Goal: Feedback & Contribution: Contribute content

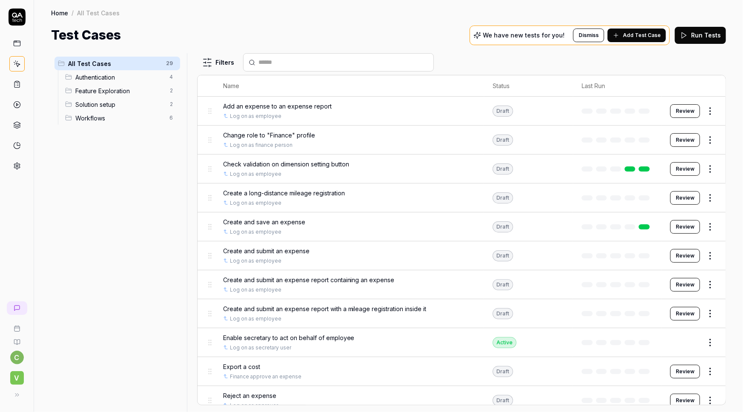
click at [343, 281] on span "Create and submit an expense report containing an expense" at bounding box center [309, 280] width 172 height 9
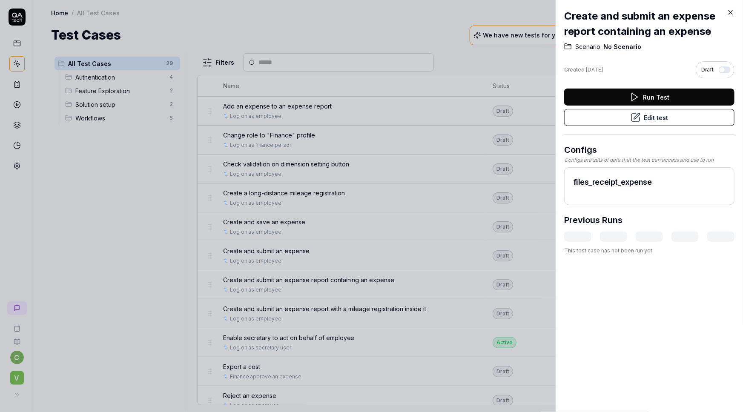
click at [642, 93] on button "Run Test" at bounding box center [650, 97] width 170 height 17
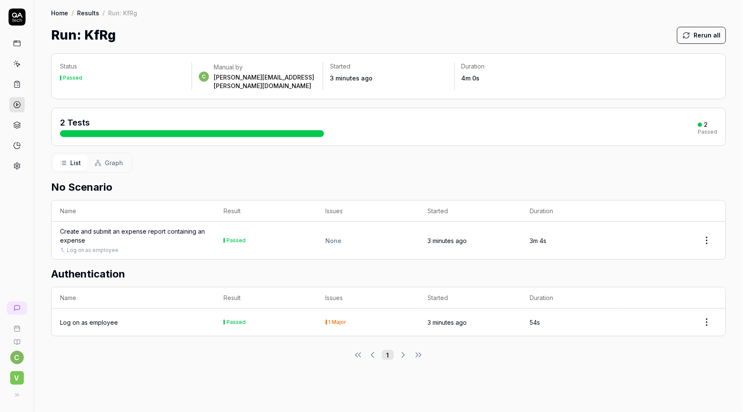
click at [86, 318] on div "Log on as employee" at bounding box center [89, 322] width 58 height 9
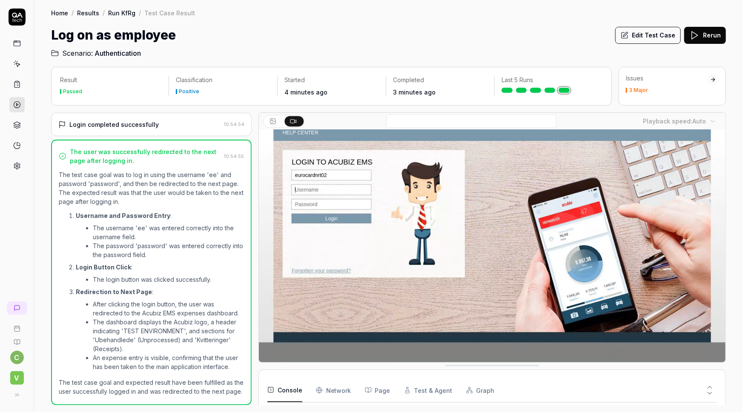
scroll to position [55, 0]
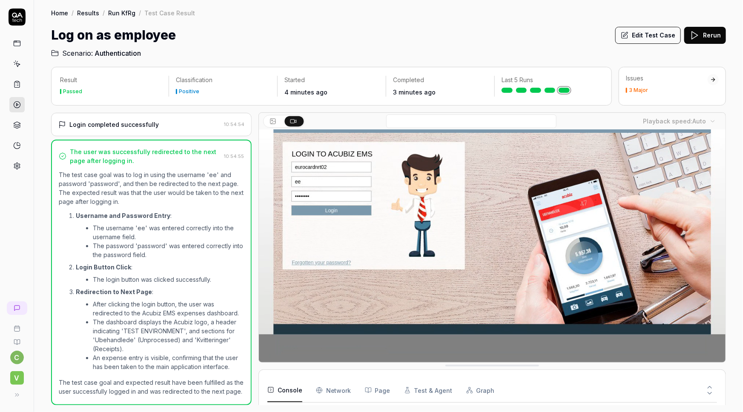
click at [704, 81] on div "Issues" at bounding box center [667, 78] width 82 height 9
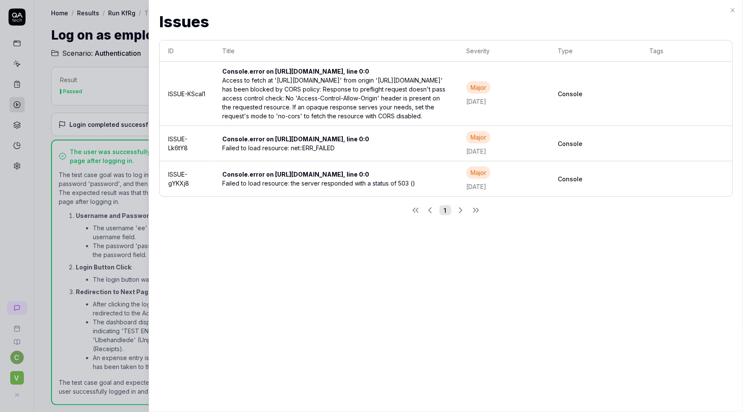
click at [735, 11] on icon "button" at bounding box center [733, 10] width 7 height 7
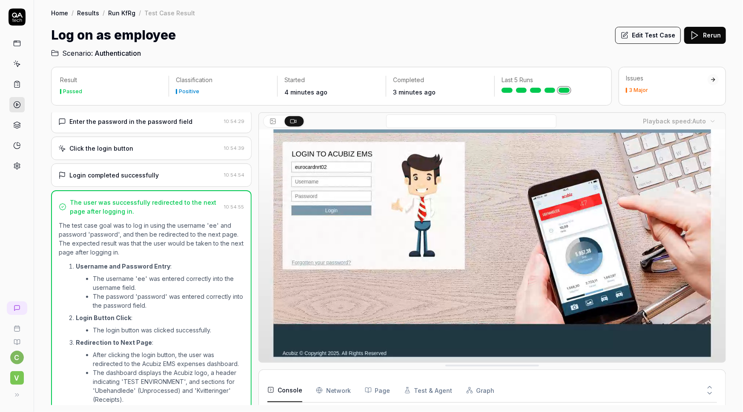
scroll to position [0, 0]
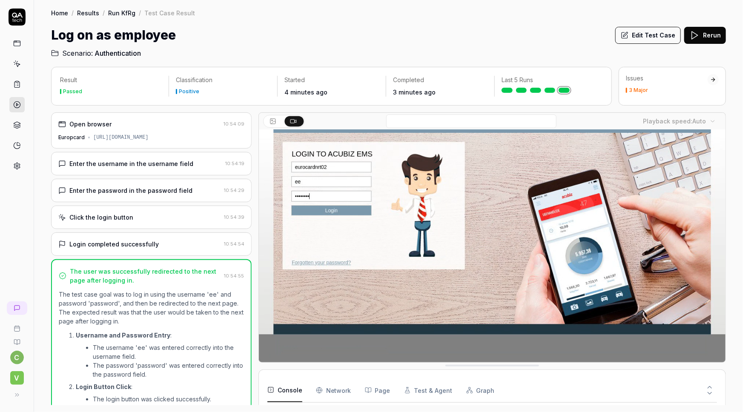
click at [17, 104] on polygon at bounding box center [17, 105] width 2 height 3
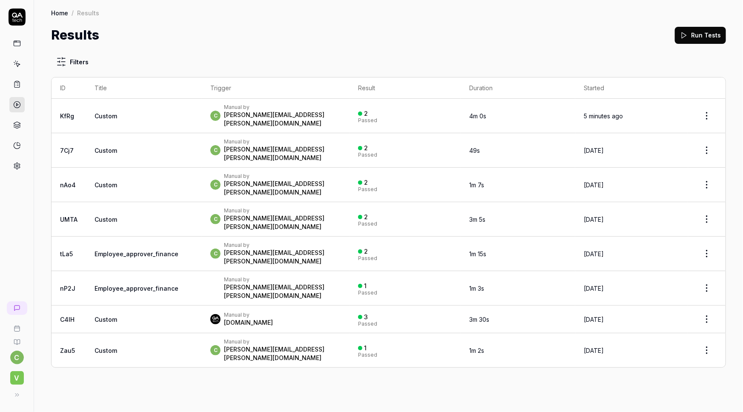
click at [115, 112] on span "Custom" at bounding box center [106, 115] width 23 height 7
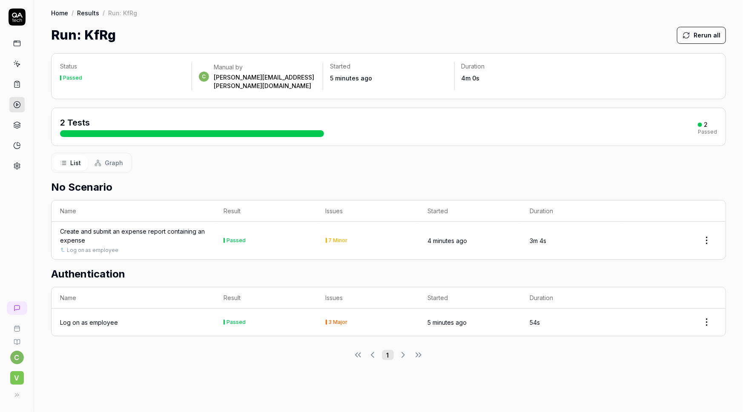
click at [149, 227] on div "Create and submit an expense report containing an expense" at bounding box center [133, 236] width 147 height 18
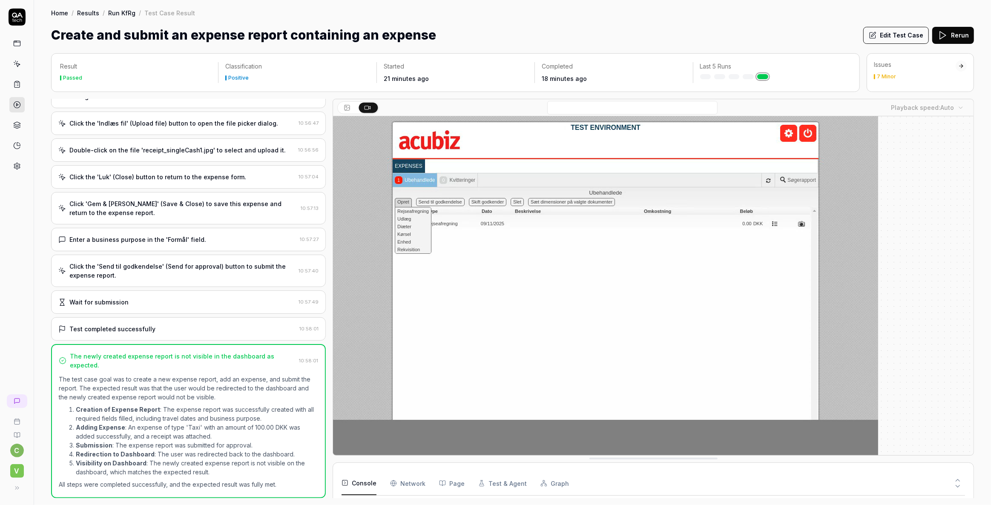
scroll to position [276, 0]
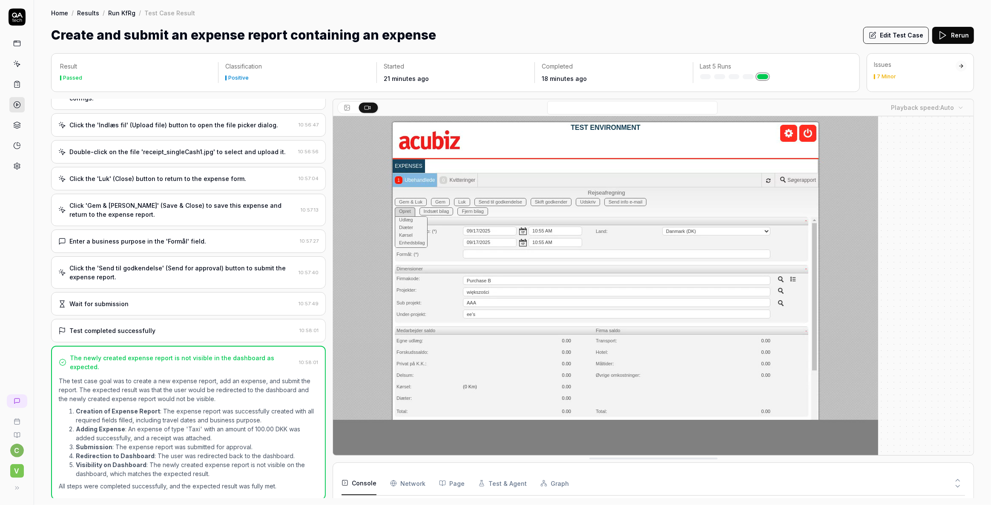
click at [743, 70] on div "Issues 7 Minor" at bounding box center [915, 70] width 82 height 19
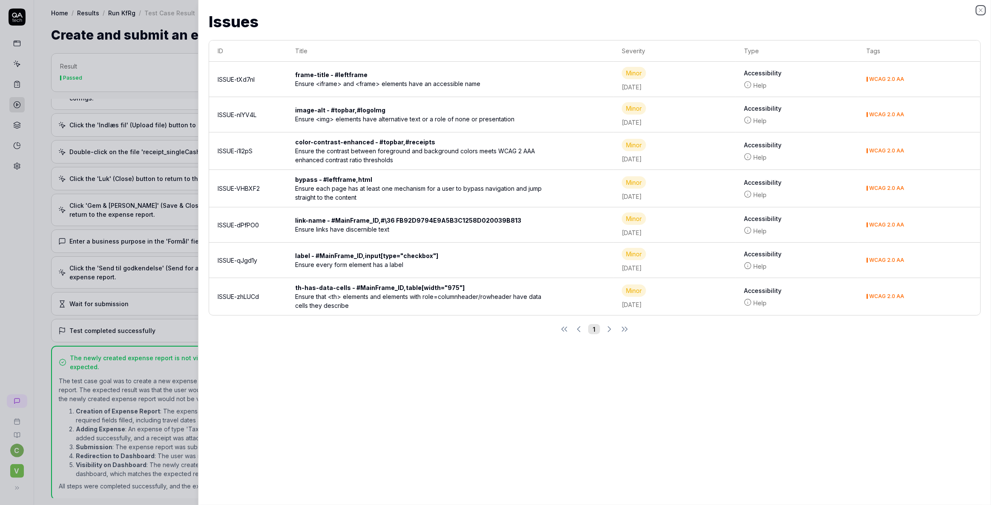
click at [743, 9] on icon "button" at bounding box center [981, 10] width 3 height 3
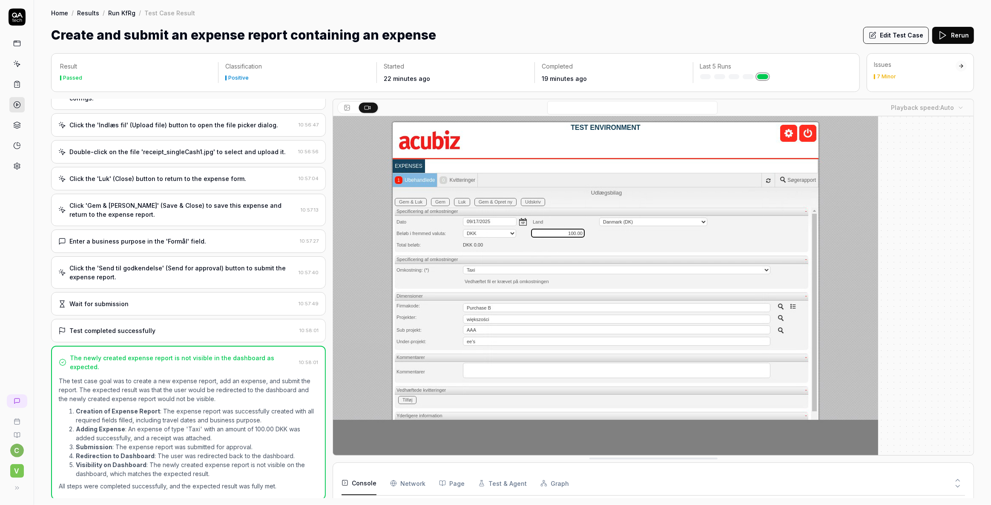
click at [19, 102] on icon at bounding box center [17, 105] width 8 height 8
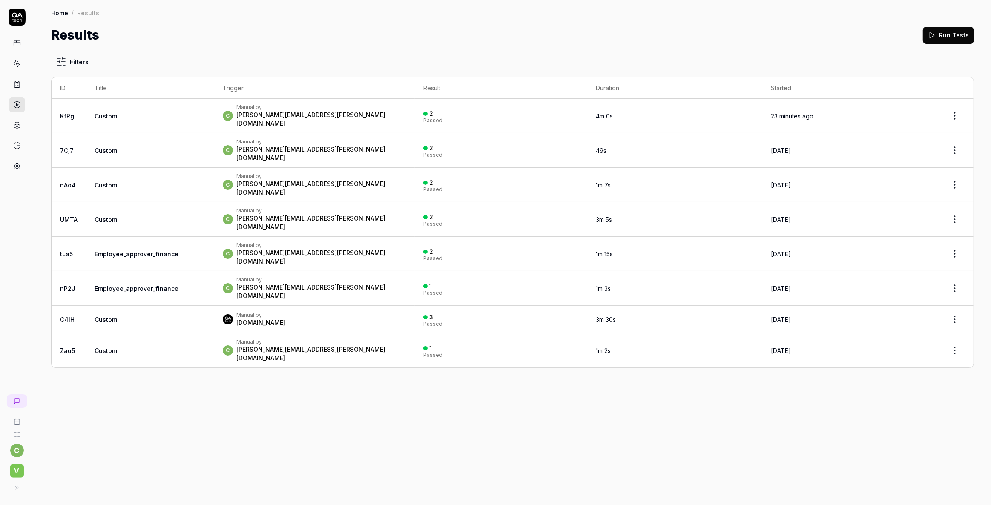
click at [21, 44] on link at bounding box center [16, 43] width 15 height 15
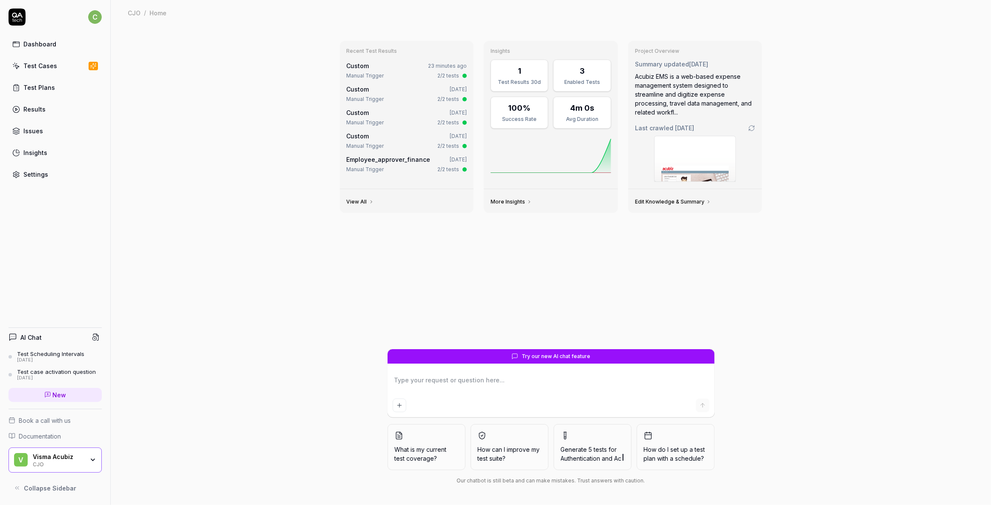
click at [26, 108] on div "Results" at bounding box center [34, 109] width 22 height 9
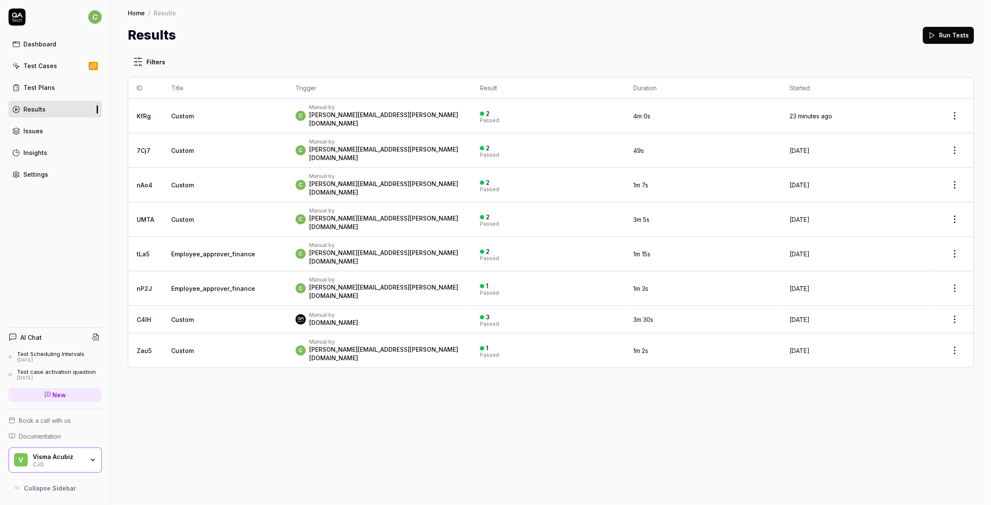
click at [47, 45] on div "Dashboard" at bounding box center [39, 44] width 33 height 9
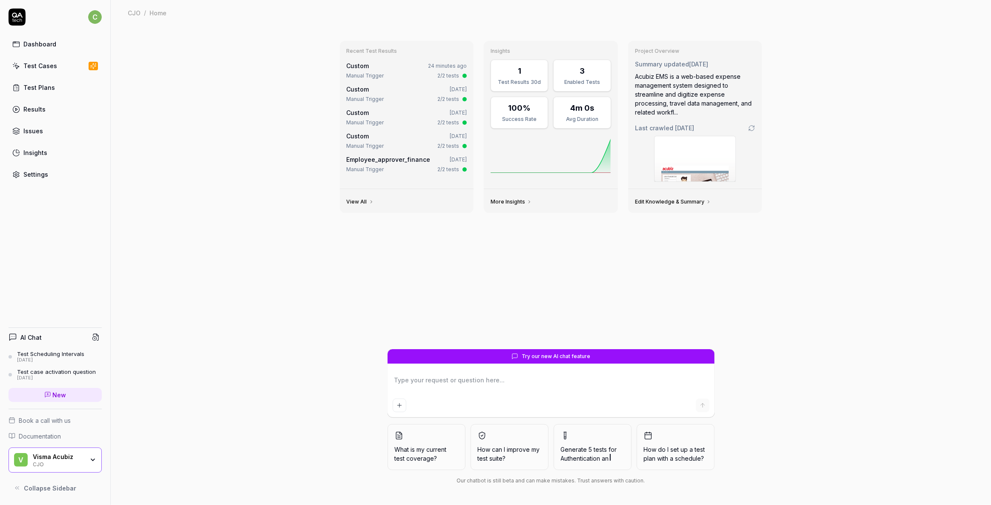
click at [31, 87] on div "Test Plans" at bounding box center [39, 87] width 32 height 9
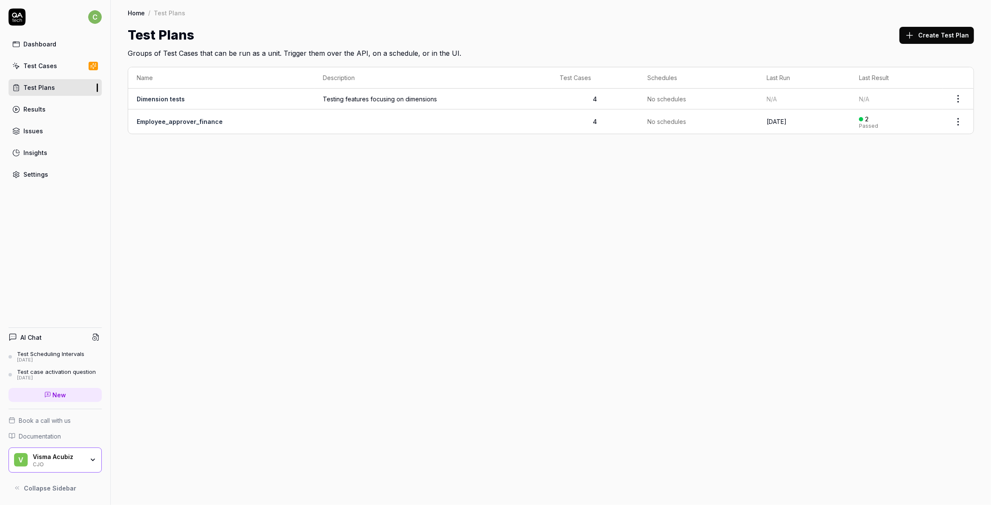
click at [196, 102] on td "Dimension tests" at bounding box center [221, 99] width 186 height 21
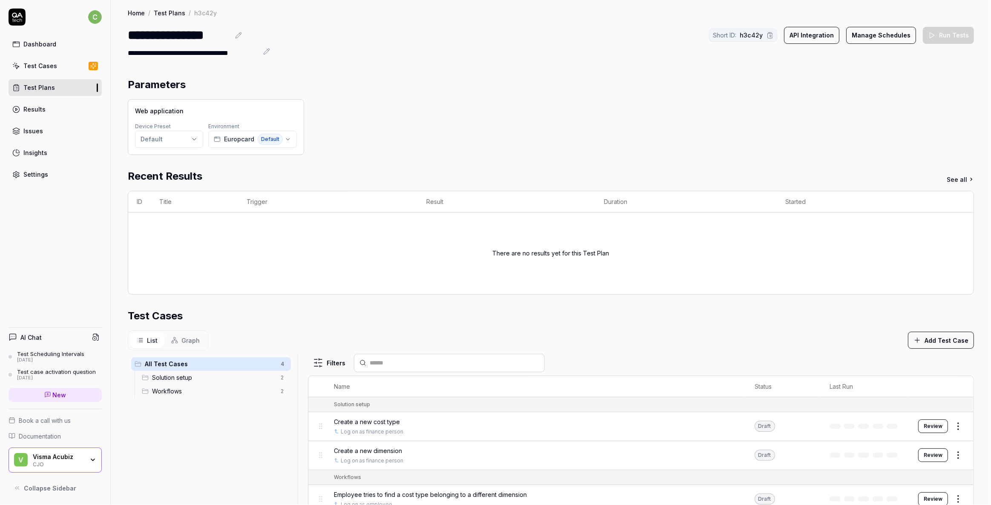
click at [40, 65] on div "Test Cases" at bounding box center [40, 65] width 34 height 9
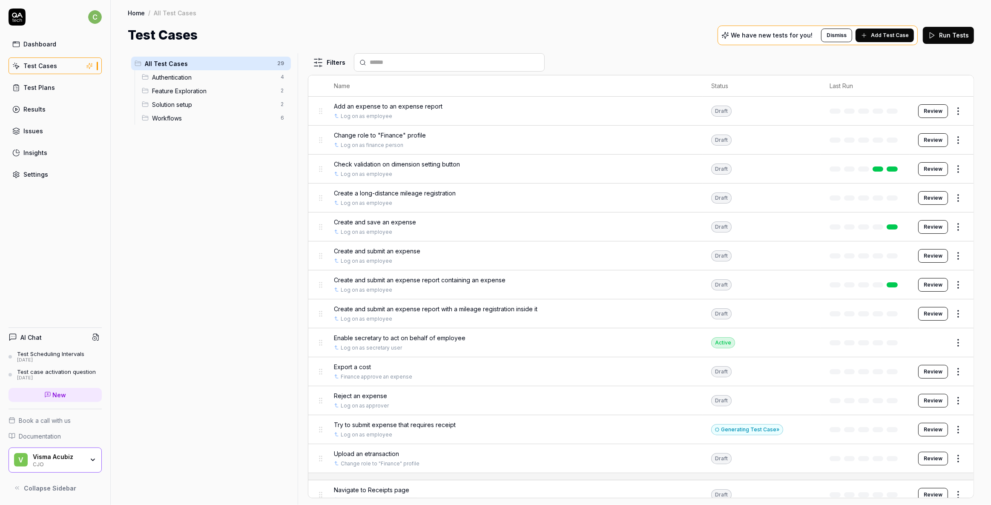
click at [31, 153] on div "Insights" at bounding box center [35, 152] width 24 height 9
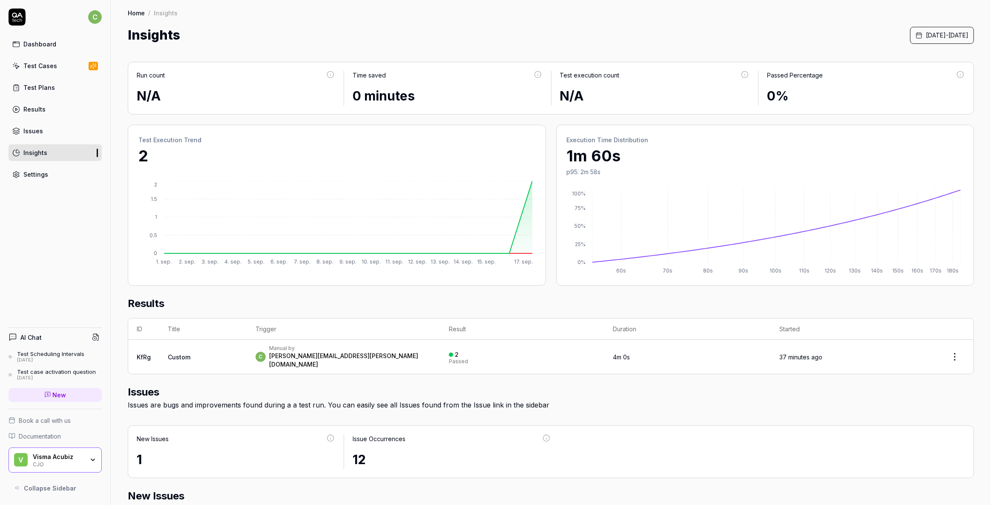
click at [43, 90] on div "Test Plans" at bounding box center [39, 87] width 32 height 9
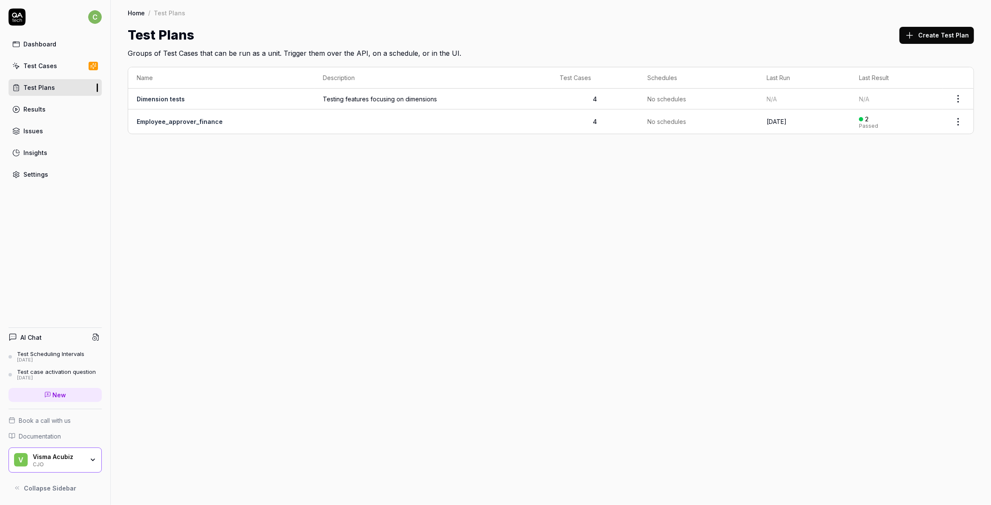
click at [167, 101] on link "Dimension tests" at bounding box center [161, 98] width 48 height 7
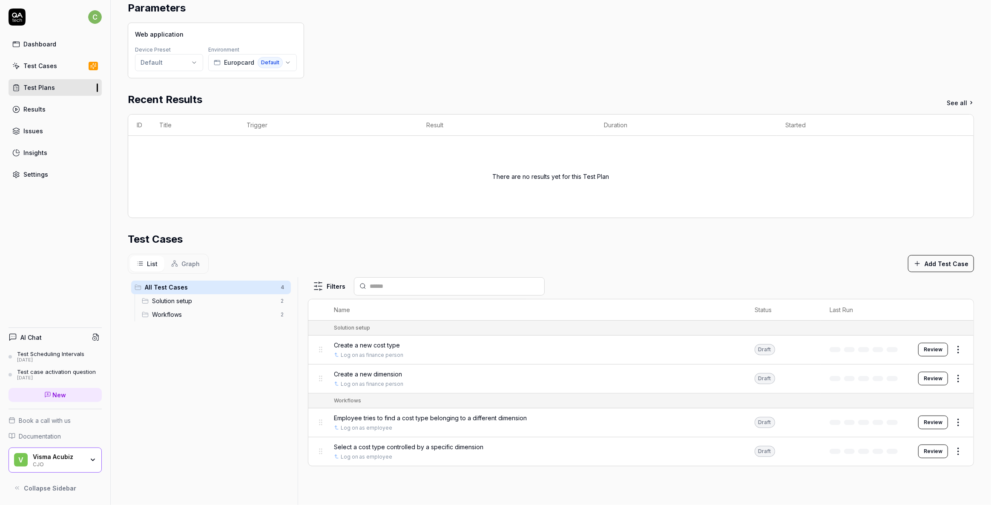
scroll to position [77, 0]
click at [24, 127] on div "Issues" at bounding box center [33, 131] width 20 height 9
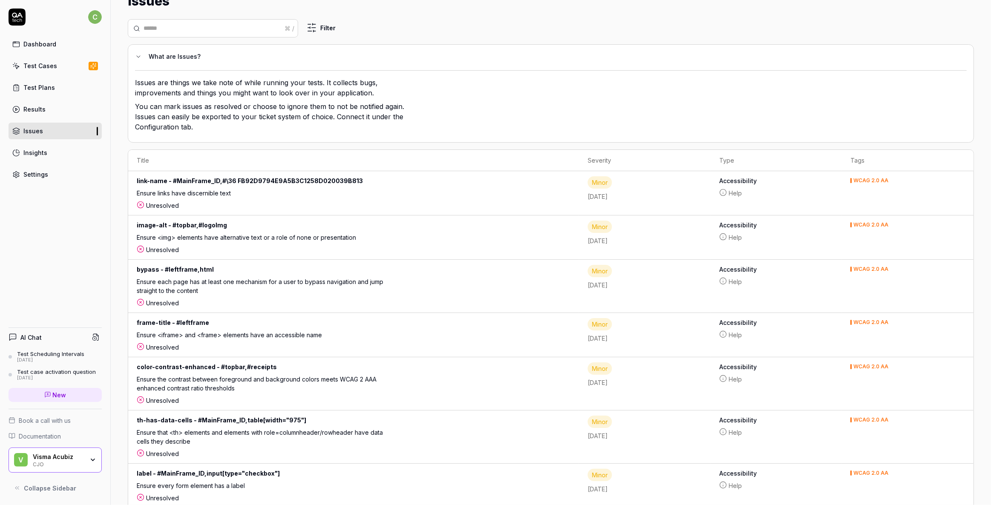
scroll to position [15, 0]
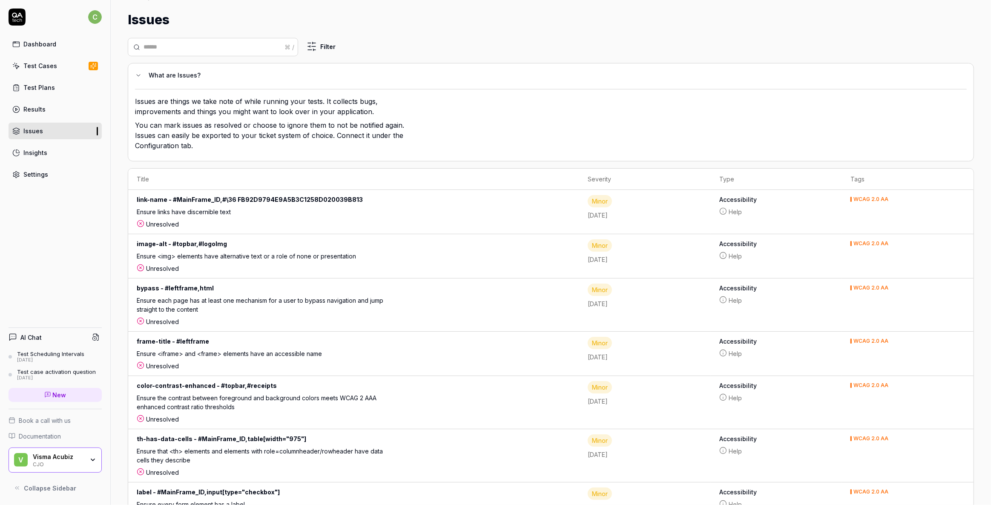
click at [170, 198] on div "link-name - #MainFrame_ID,#\36 FB92D9794E9A5B3C1258D020039B813" at bounding box center [275, 201] width 277 height 12
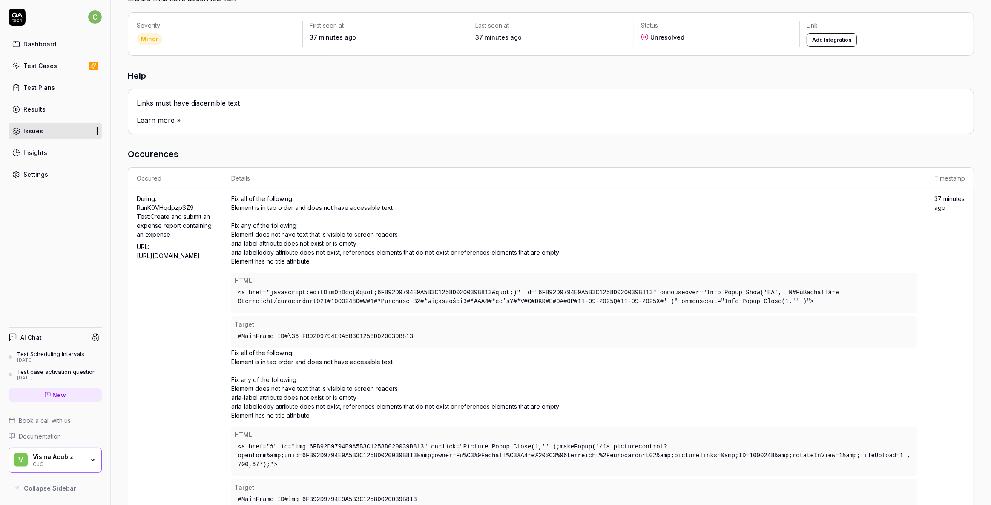
scroll to position [102, 0]
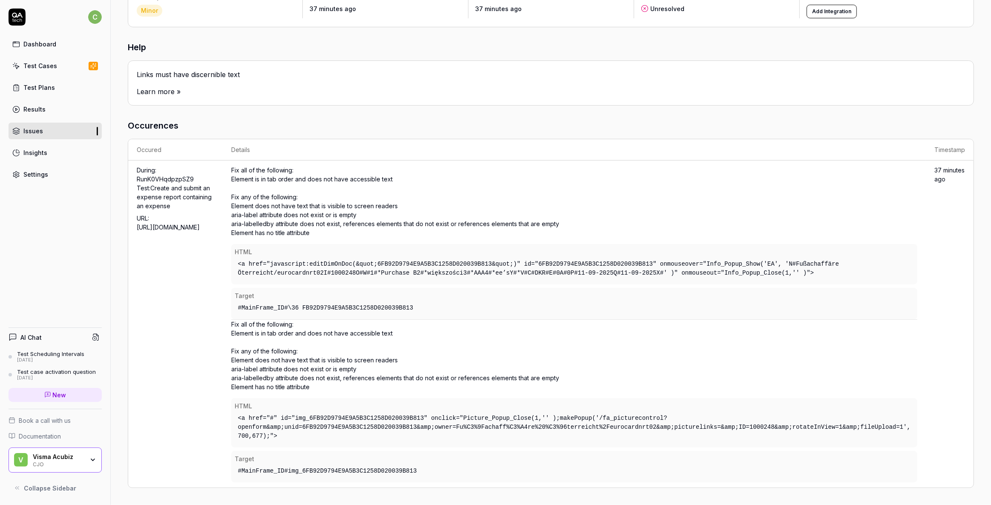
click at [30, 56] on div "Dashboard Test Cases Test Plans Results Issues Insights Settings" at bounding box center [55, 109] width 93 height 147
click at [37, 65] on div "Test Cases" at bounding box center [40, 65] width 34 height 9
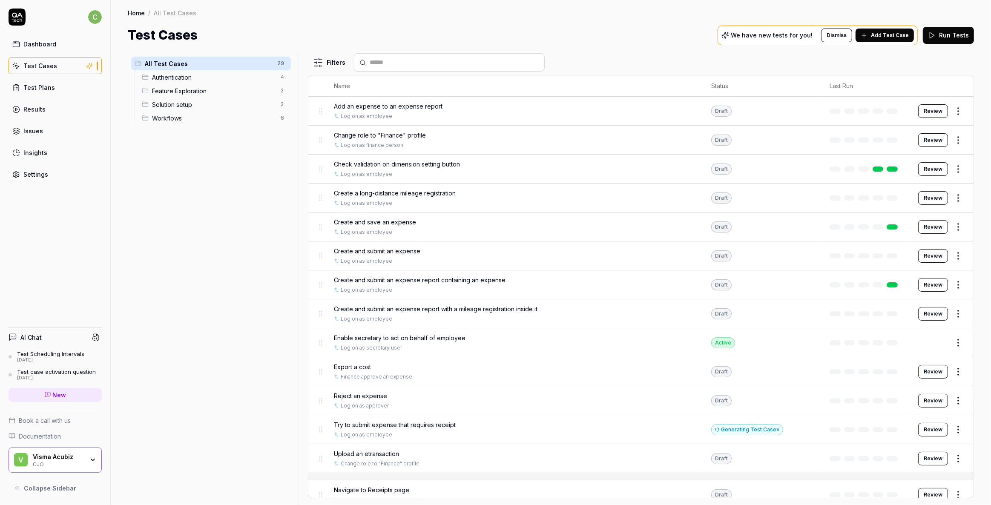
click at [170, 91] on span "Feature Exploration" at bounding box center [214, 90] width 124 height 9
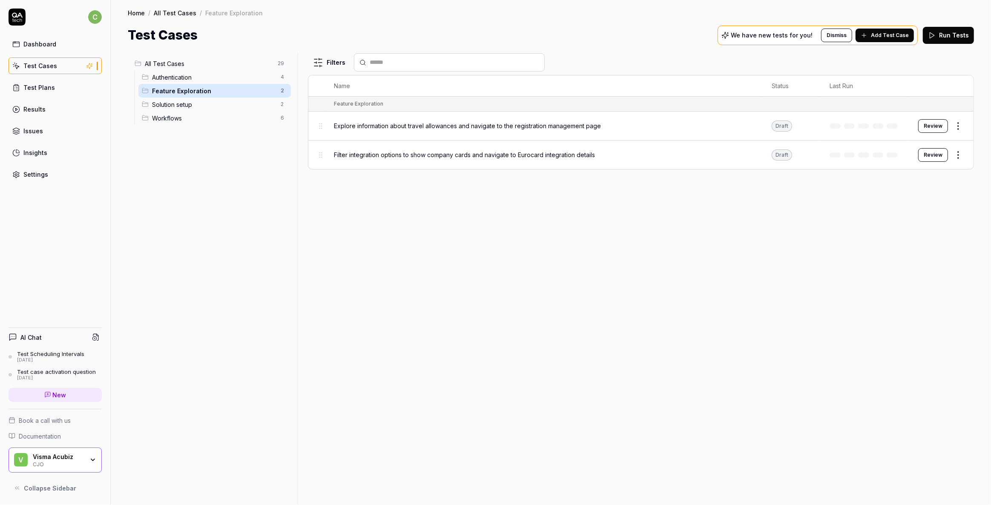
click at [451, 125] on span "Explore information about travel allowances and navigate to the registration ma…" at bounding box center [467, 125] width 267 height 9
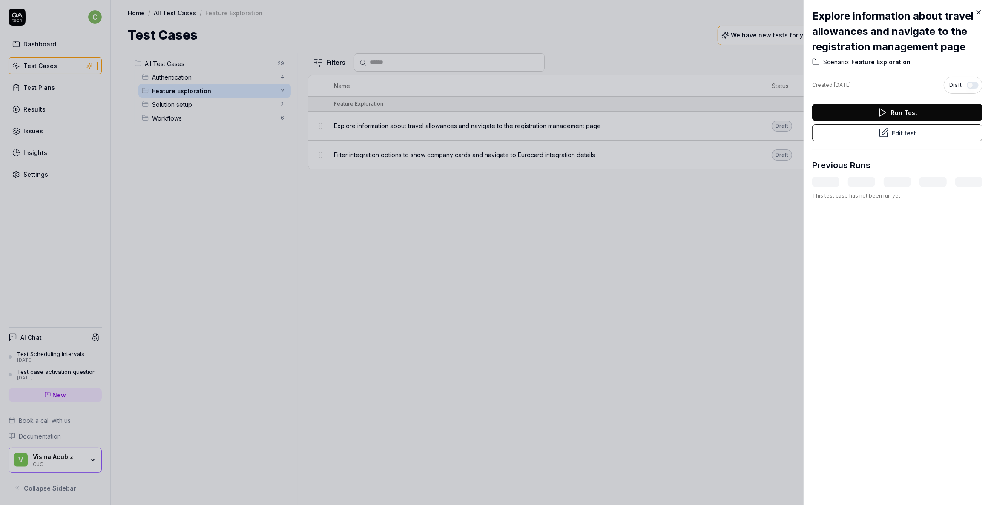
click at [743, 136] on button "Edit test" at bounding box center [897, 132] width 170 height 17
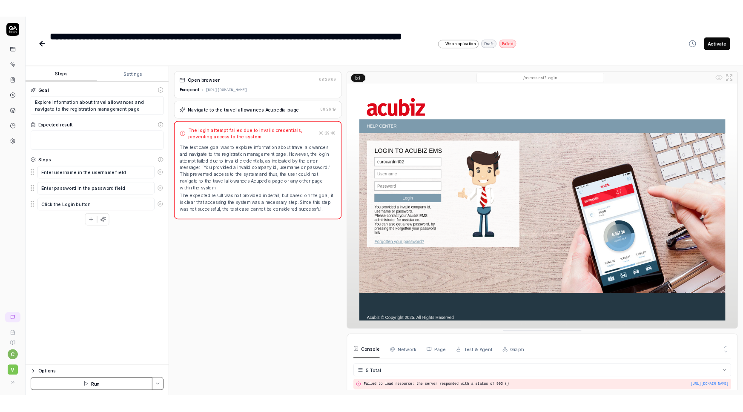
scroll to position [38, 0]
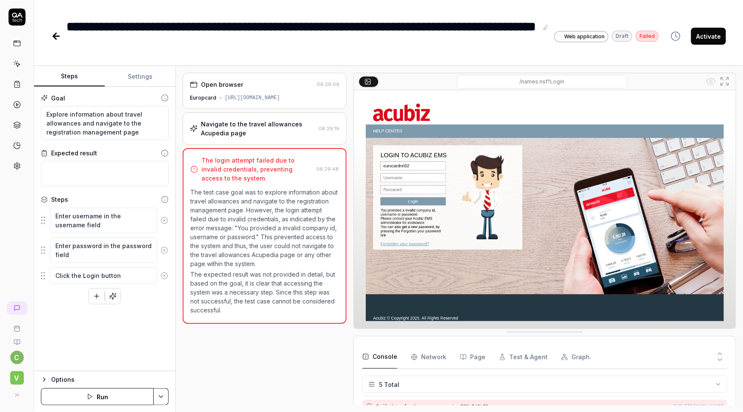
type textarea "*"
click at [55, 36] on icon at bounding box center [56, 36] width 6 height 0
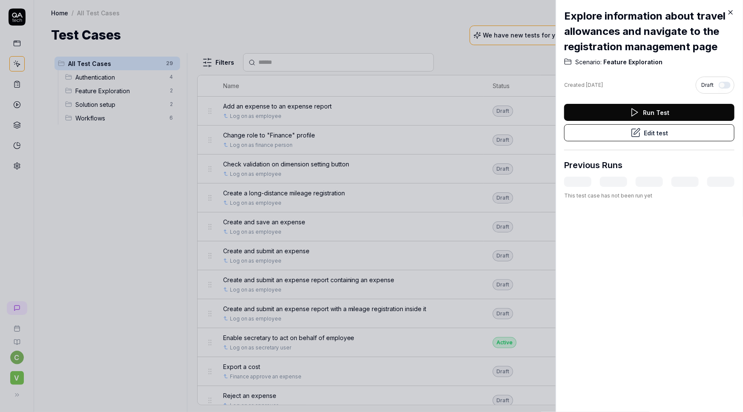
click at [729, 11] on icon at bounding box center [731, 13] width 8 height 8
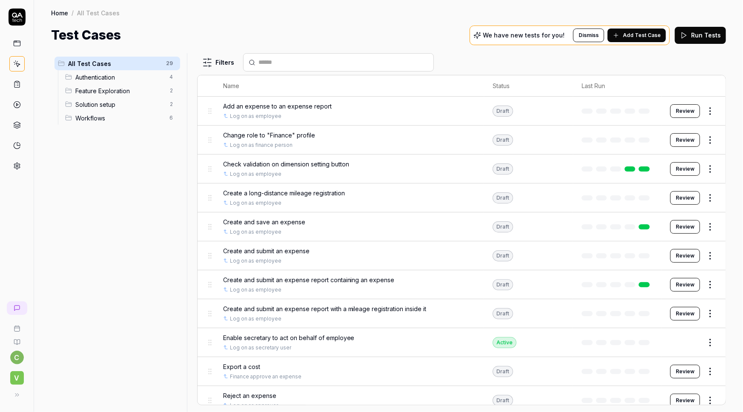
click at [647, 32] on span "Add Test Case" at bounding box center [642, 36] width 38 height 8
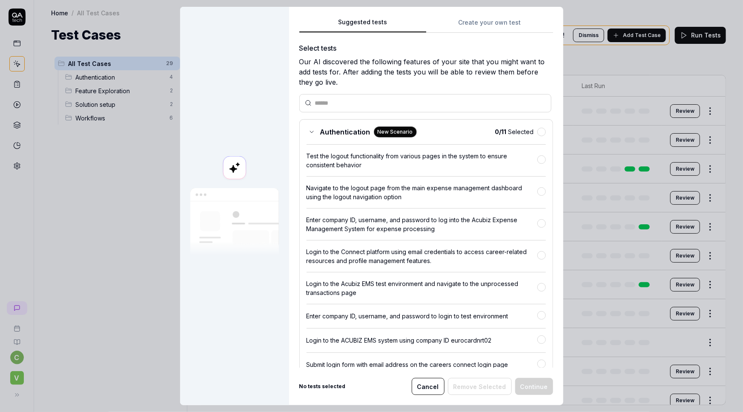
click at [477, 22] on button "Create your own test" at bounding box center [489, 24] width 127 height 15
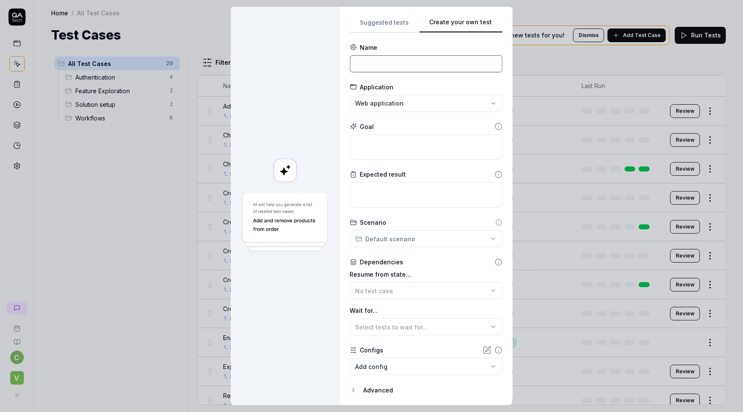
click at [370, 61] on input at bounding box center [426, 63] width 153 height 17
type input "Create an expense report with an allowance inside it"
click at [372, 138] on textarea at bounding box center [426, 148] width 153 height 26
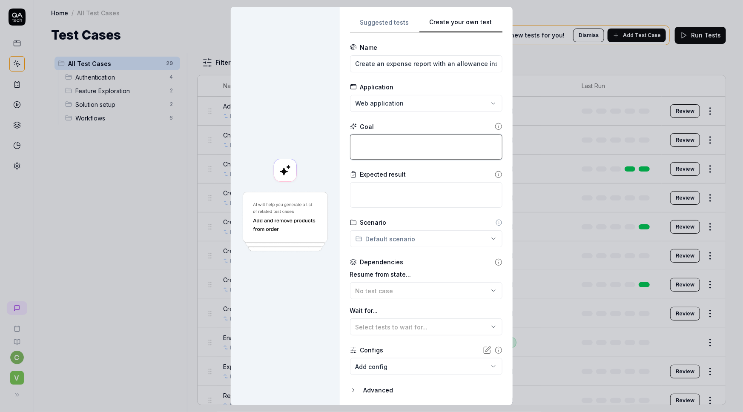
type textarea "*"
type textarea "C"
type textarea "*"
type textarea "Cr"
type textarea "*"
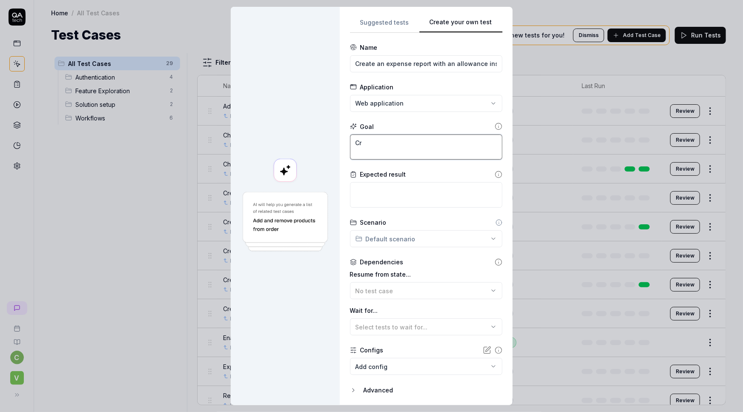
type textarea "Cre"
type textarea "*"
type textarea "Creat"
type textarea "*"
type textarea "Create"
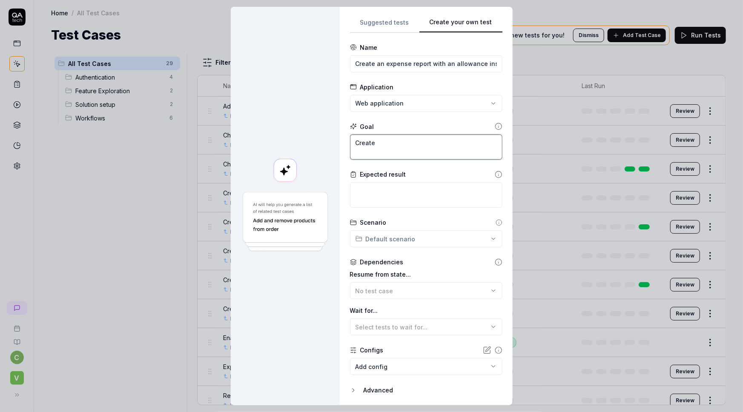
type textarea "*"
type textarea "Create"
type textarea "*"
type textarea "Create a"
type textarea "*"
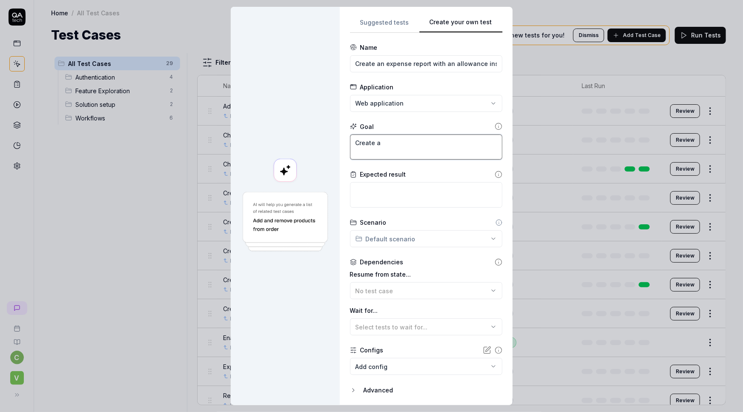
type textarea "Create an"
type textarea "*"
type textarea "Create an"
type textarea "*"
type textarea "Create an e"
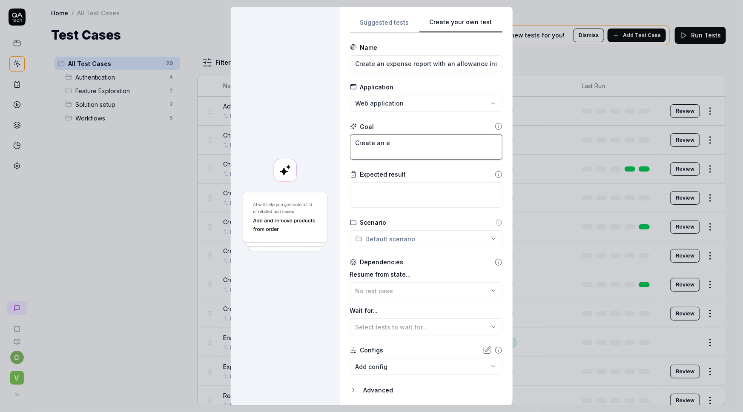
type textarea "*"
type textarea "Create an ex"
type textarea "*"
type textarea "Create an exp"
type textarea "*"
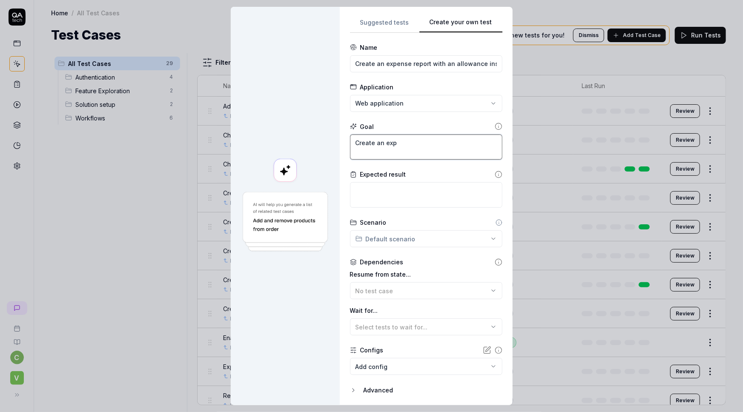
type textarea "Create an expe"
type textarea "*"
type textarea "Create an expen"
type textarea "*"
type textarea "Create an expens"
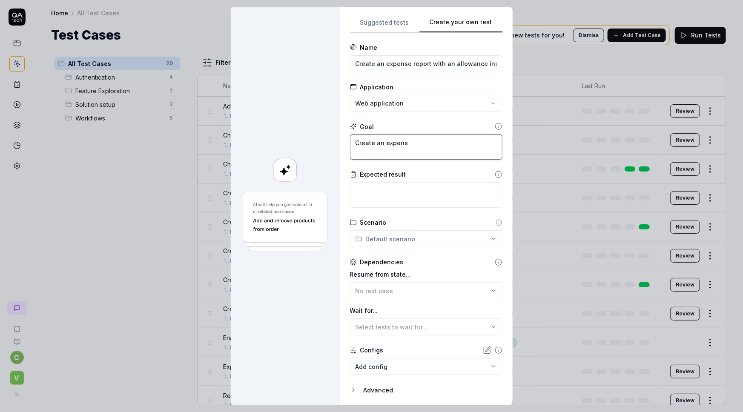
type textarea "*"
type textarea "Create an expense"
type textarea "*"
type textarea "Create an expense"
type textarea "*"
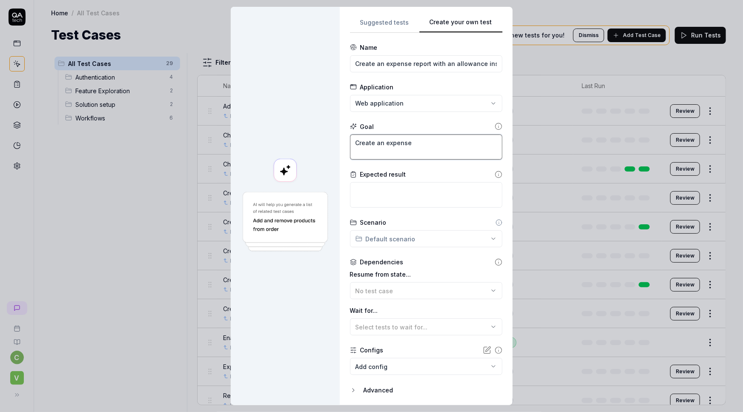
type textarea "Create an expense r"
type textarea "*"
type textarea "Create an expense rep"
type textarea "*"
type textarea "Create an expense repo"
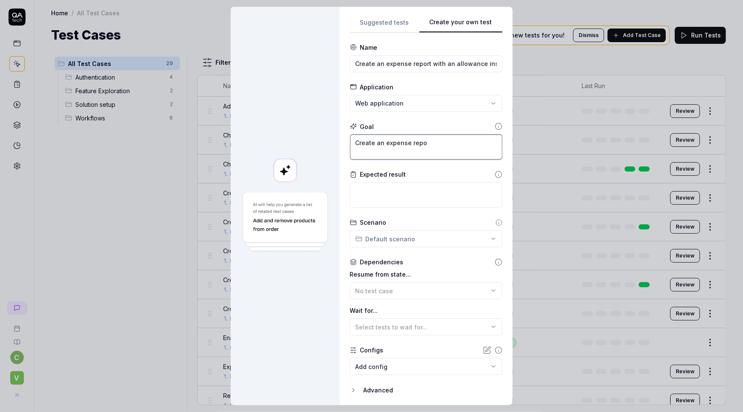
type textarea "*"
type textarea "Create an expense repor"
type textarea "*"
type textarea "Create an expense report"
type textarea "*"
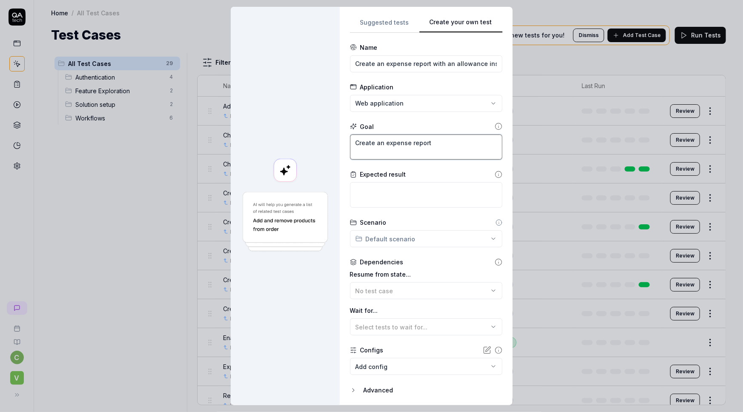
type textarea "Create an expense report"
type textarea "*"
type textarea "Create an expense report ("
type textarea "*"
type textarea "Create an expense report (""
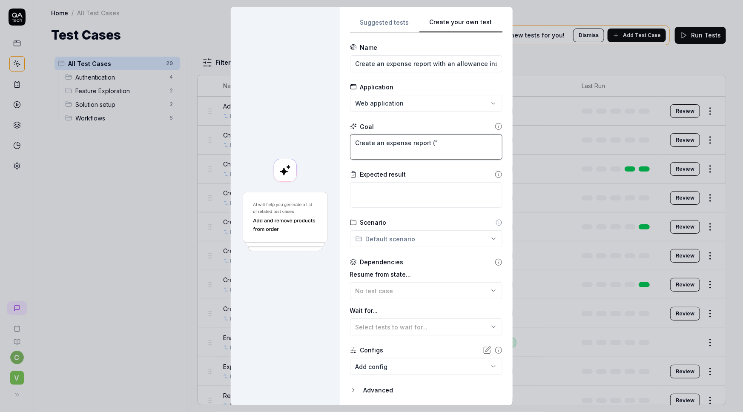
type textarea "*"
type textarea "Create an expense report ("r"
type textarea "*"
type textarea "Create an expense report ("re"
type textarea "*"
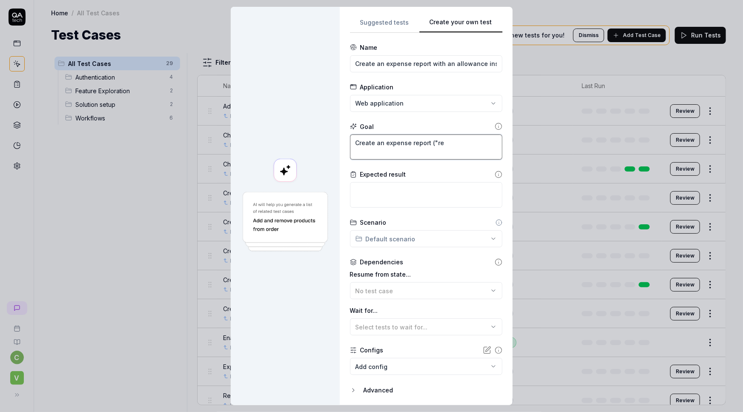
type textarea "Create an expense report ("rej"
type textarea "*"
type textarea "Create an expense report ("rejs"
type textarea "*"
type textarea "Create an expense report ("rejse"
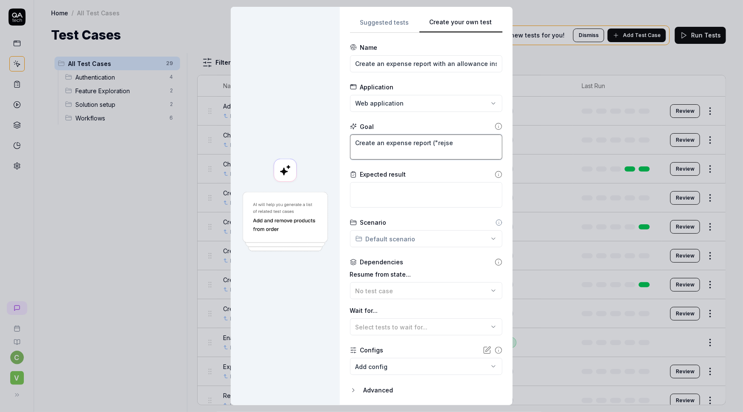
type textarea "*"
type textarea "Create an expense report ("rejsea"
type textarea "*"
type textarea "Create an expense report ("rejseaf"
type textarea "*"
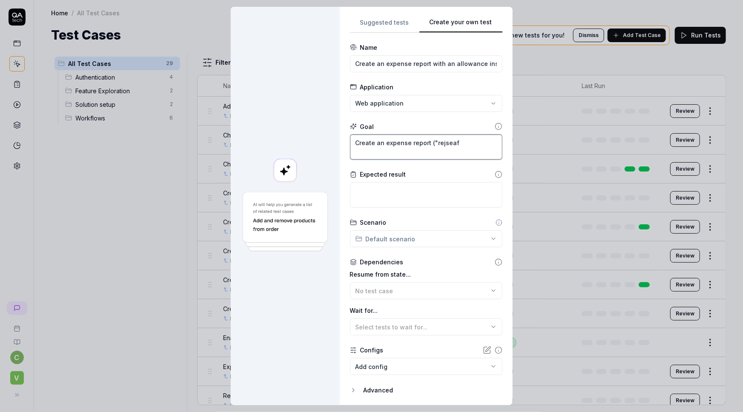
type textarea "Create an expense report ("rejseafr"
type textarea "*"
type textarea "Create an expense report ("rejseafre"
type textarea "*"
type textarea "Create an expense report ("rejseafregn"
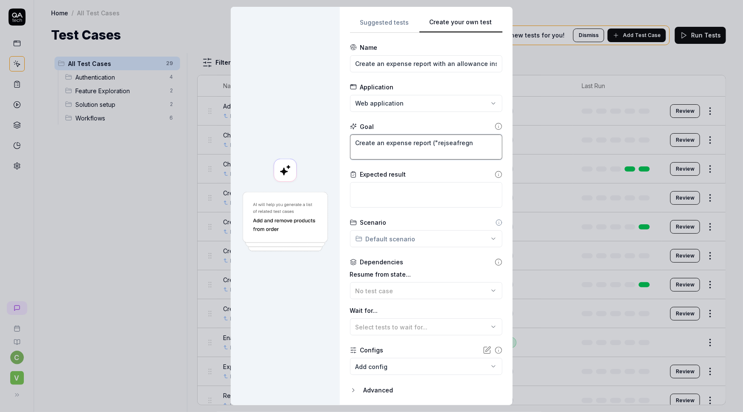
type textarea "*"
type textarea "Create an expense report ("rejseafregni"
type textarea "*"
type textarea "Create an expense report ("rejseafregnin"
type textarea "*"
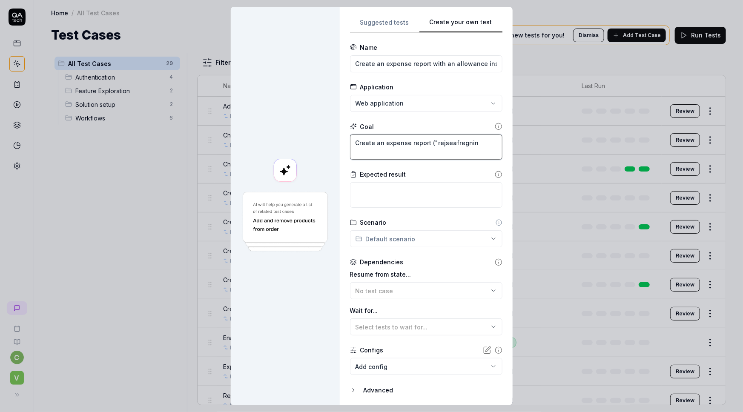
type textarea "Create an expense report ("rejseafregning"
type textarea "*"
type textarea "Create an expense report ("rejseafregning""
type textarea "*"
type textarea "Create an expense report ("rejseafregning")"
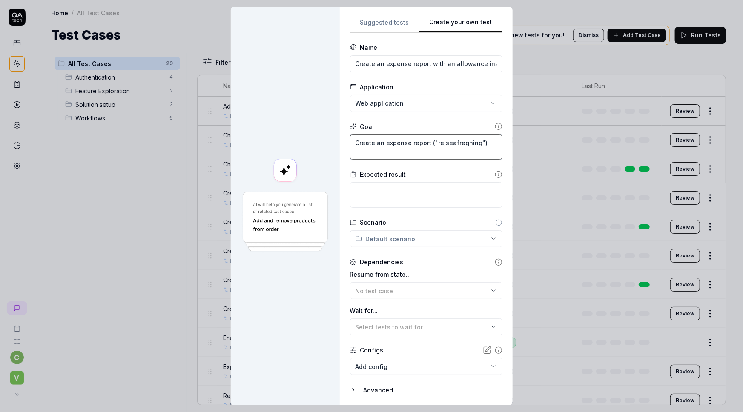
type textarea "*"
type textarea "Create an expense report ("rejseafregning")."
type textarea "*"
type textarea "Create an expense report ("rejseafregning")."
type textarea "*"
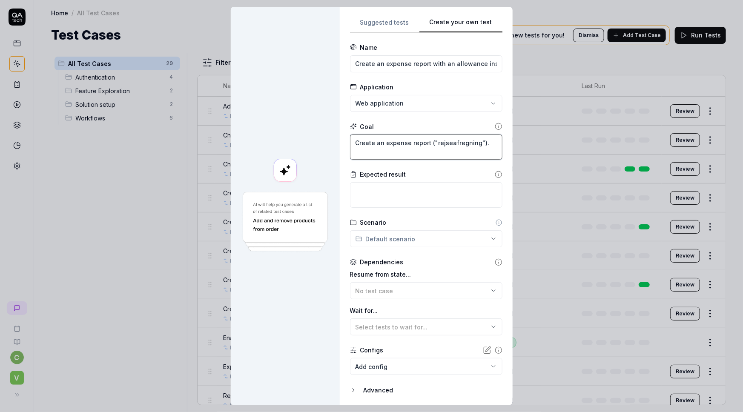
type textarea "Create an expense report ("rejseafregning"). A"
type textarea "*"
type textarea "Create an expense report ("rejseafregning"). As"
type textarea "*"
type textarea "Create an expense report ("rejseafregning"). Ass"
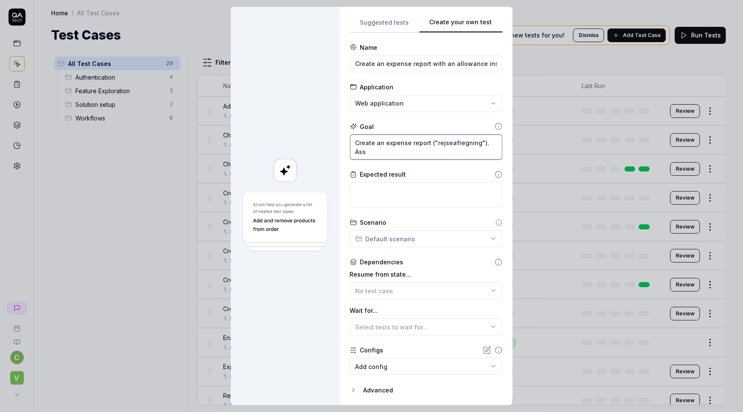
type textarea "*"
type textarea "Create an expense report ("rejseafregning"). [GEOGRAPHIC_DATA]"
type textarea "*"
type textarea "Create an expense report ("rejseafregning"). [GEOGRAPHIC_DATA]"
type textarea "*"
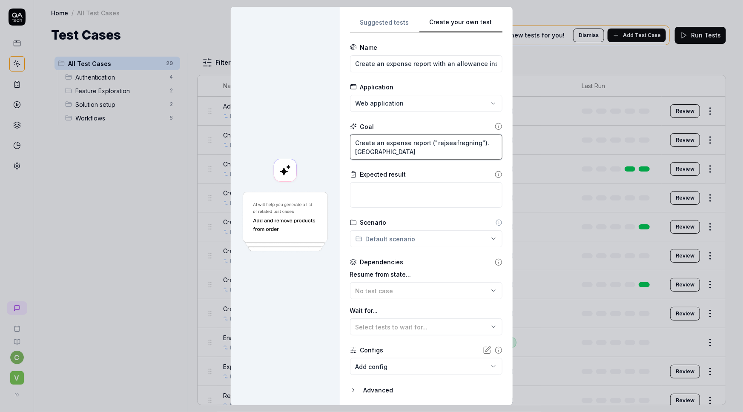
type textarea "Create an expense report ("rejseafregning"). [GEOGRAPHIC_DATA]"
type textarea "*"
type textarea "Create an expense report ("rejseafregning"). [GEOGRAPHIC_DATA]"
type textarea "*"
type textarea "Create an expense report ("rejseafregning"). Assume t"
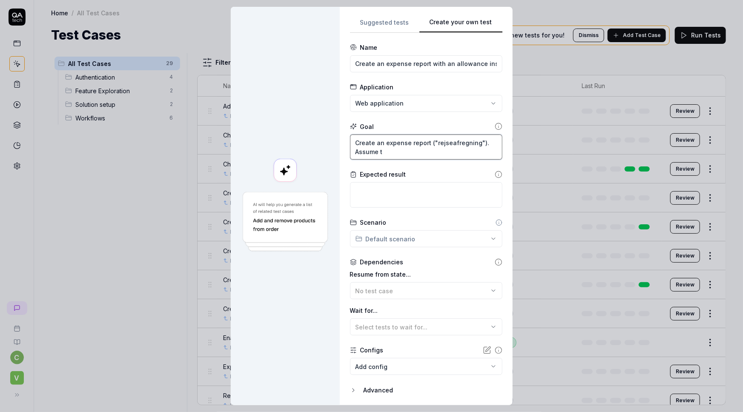
type textarea "*"
type textarea "Create an expense report ("rejseafregning"). Assume th"
type textarea "*"
type textarea "Create an expense report ("rejseafregning"). Assume the"
type textarea "*"
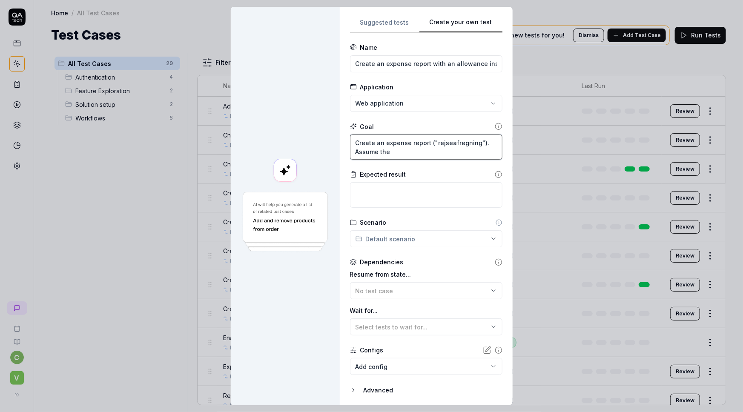
type textarea "Create an expense report ("rejseafregning"). Assume the"
type textarea "*"
type textarea "Create an expense report ("rejseafregning"). Assume the p"
type textarea "*"
type textarea "Create an expense report ("rejseafregning"). Assume the pu"
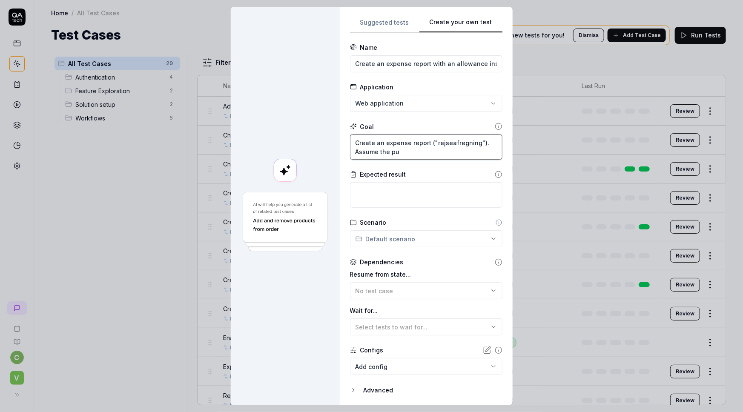
type textarea "*"
type textarea "Create an expense report ("rejseafregning"). Assume the pur"
type textarea "*"
type textarea "Create an expense report ("rejseafregning"). Assume the purp"
type textarea "*"
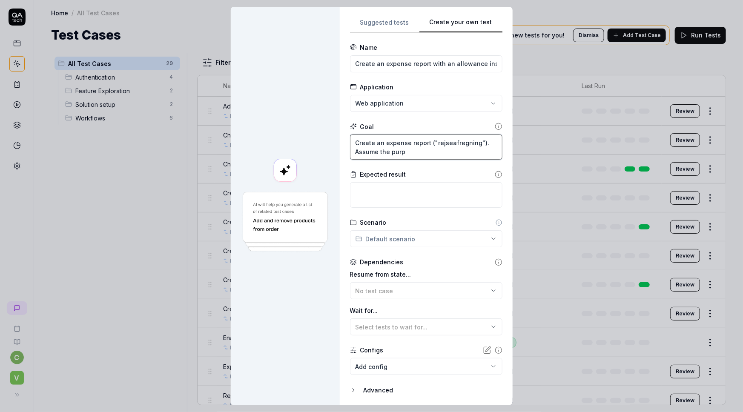
type textarea "Create an expense report ("rejseafregning"). Assume the purpo"
type textarea "*"
type textarea "Create an expense report ("rejseafregning"). Assume the purpos"
type textarea "*"
type textarea "Create an expense report ("rejseafregning"). Assume the purpose"
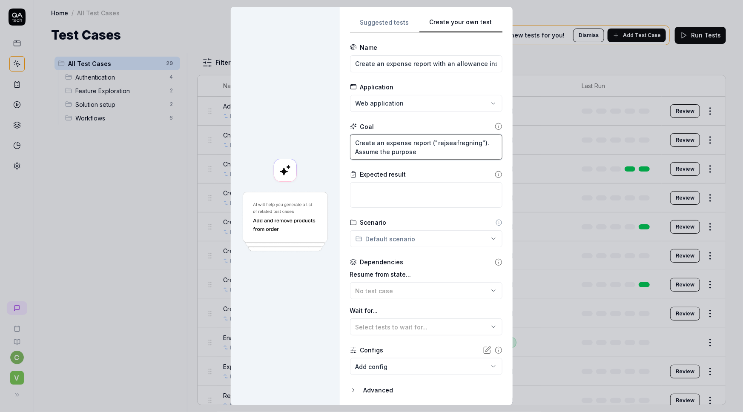
type textarea "*"
type textarea "Create an expense report ("rejseafregning"). Assume the purpose"
type textarea "*"
type textarea "Create an expense report ("rejseafregning"). Assume the purpose i"
type textarea "*"
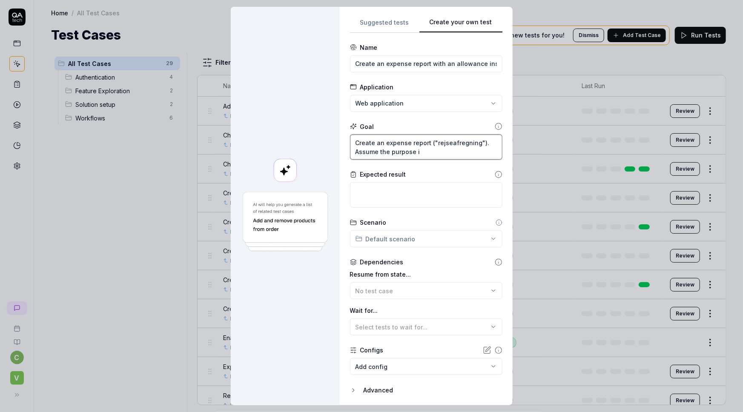
type textarea "Create an expense report ("rejseafregning"). Assume the purpose is"
type textarea "*"
type textarea "Create an expense report ("rejseafregning"). Assume the purpose is"
type textarea "*"
type textarea "Create an expense report ("rejseafregning"). Assume the purpose is a"
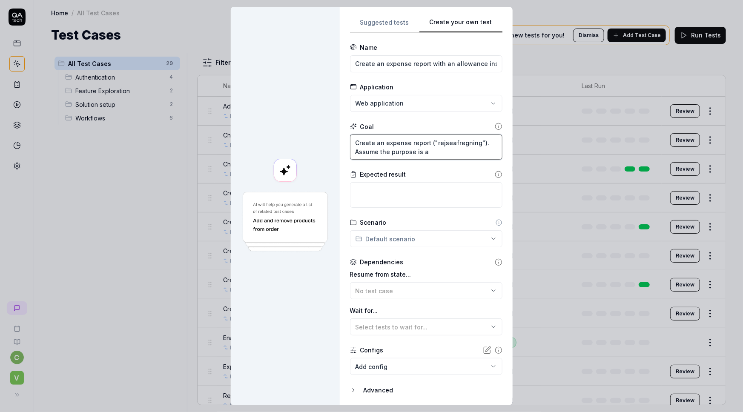
type textarea "*"
type textarea "Create an expense report ("rejseafregning"). Assume the purpose is a"
type textarea "*"
type textarea "Create an expense report ("rejseafregning"). Assume the purpose is a 2"
type textarea "*"
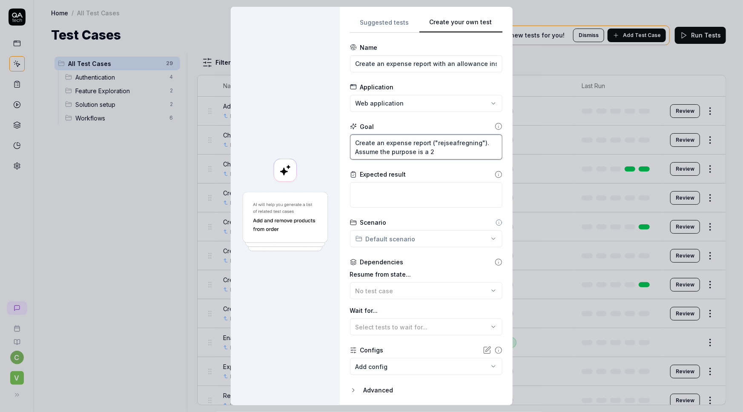
type textarea "Create an expense report ("rejseafregning"). Assume the purpose is a 2-"
type textarea "*"
type textarea "Create an expense report ("rejseafregning"). Assume the purpose is a 2-d"
type textarea "*"
type textarea "Create an expense report ("rejseafregning"). Assume the purpose is a 2-da"
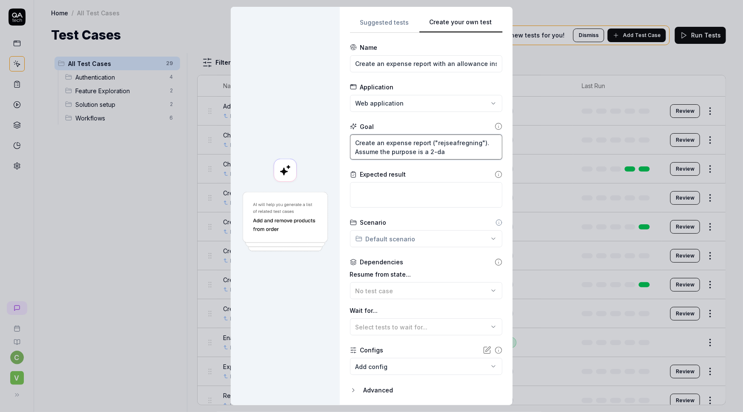
type textarea "*"
type textarea "Create an expense report ("rejseafregning"). Assume the purpose is a 2-day"
type textarea "*"
type textarea "Create an expense report ("rejseafregning"). Assume the purpose is a 2-day"
type textarea "*"
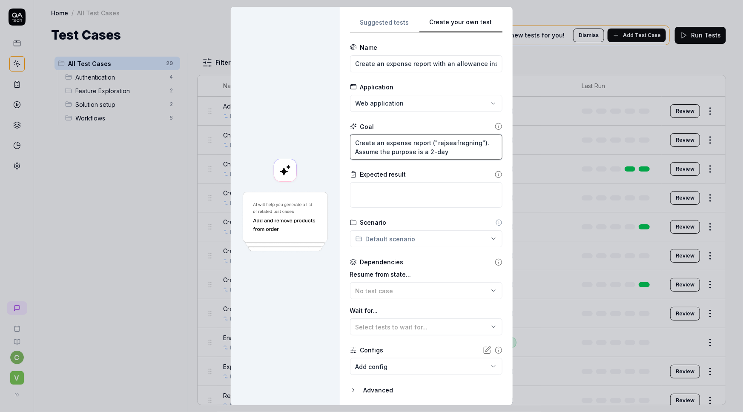
type textarea "Create an expense report ("rejseafregning"). Assume the purpose is a 2-day t"
type textarea "*"
type textarea "Create an expense report ("rejseafregning"). Assume the purpose is a 2-day tr"
type textarea "*"
type textarea "Create an expense report ("rejseafregning"). Assume the purpose is a 2-day tri"
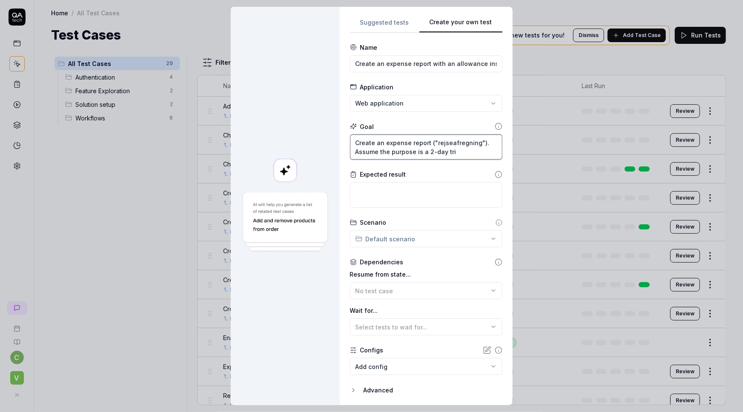
type textarea "*"
type textarea "Create an expense report ("rejseafregning"). Assume the purpose is a 2-day trip"
type textarea "*"
type textarea "Create an expense report ("rejseafregning"). Assume the purpose is a 2-day trip"
type textarea "*"
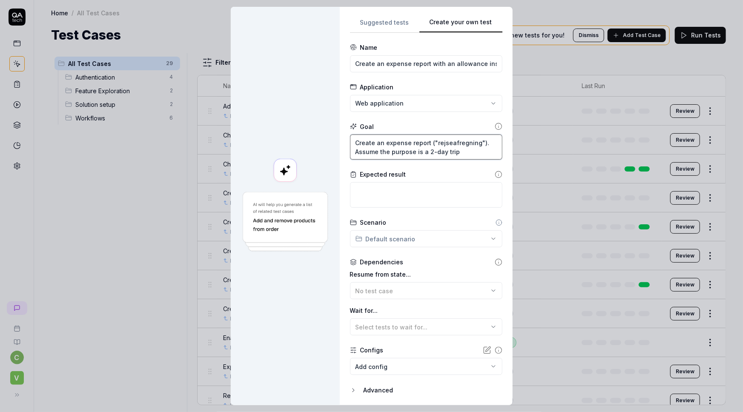
type textarea "Create an expense report ("rejseafregning"). Assume the purpose is a 2-day trip…"
type textarea "*"
type textarea "Create an expense report ("rejseafregning"). Assume the purpose is a 2-day trip…"
type textarea "*"
type textarea "Create an expense report ("rejseafregning"). Assume the purpose is a 2-day trip…"
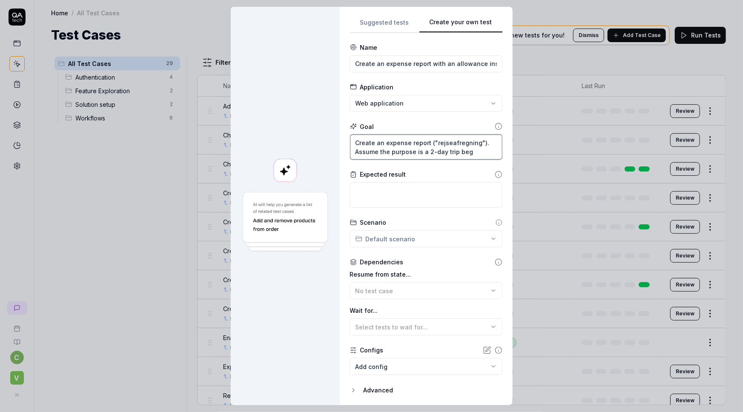
type textarea "*"
type textarea "Create an expense report ("rejseafregning"). Assume the purpose is a 2-day trip…"
type textarea "*"
type textarea "Create an expense report ("rejseafregning"). Assume the purpose is a 2-day trip…"
type textarea "*"
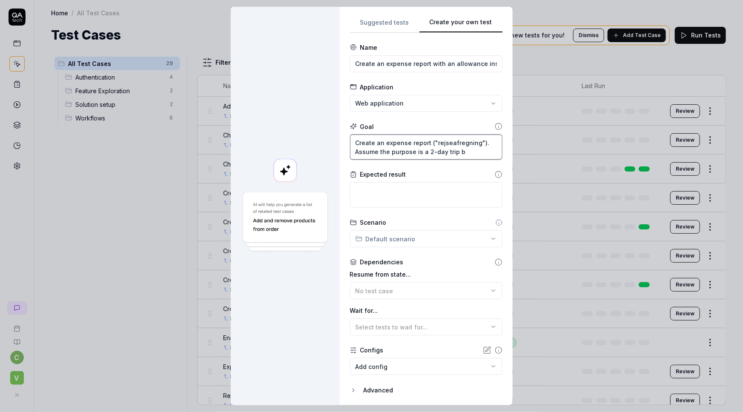
type textarea "Create an expense report ("rejseafregning"). Assume the purpose is a 2-day trip"
type textarea "*"
type textarea "Create an expense report ("rejseafregning"). Assume the purpose is a 2-day trip"
type textarea "*"
type textarea "Create an expense report ("rejseafregning"). Assume the purpose is a 2-day trip"
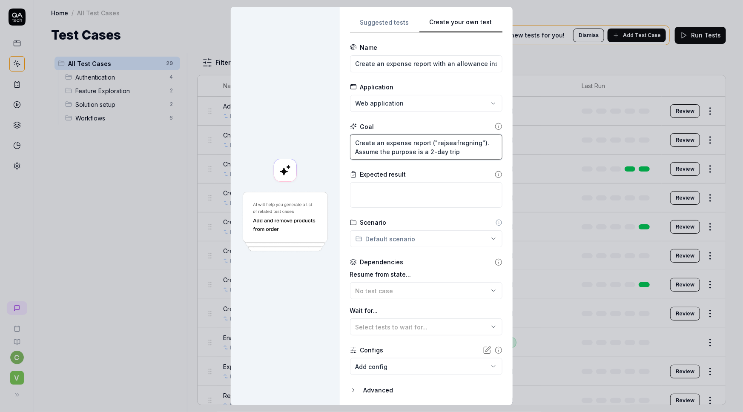
type textarea "*"
type textarea "Create an expense report ("rejseafregning"). Assume the purpose is a 2-day trip…"
type textarea "*"
type textarea "Create an expense report ("rejseafregning"). Assume the purpose is a 2-day trip…"
type textarea "*"
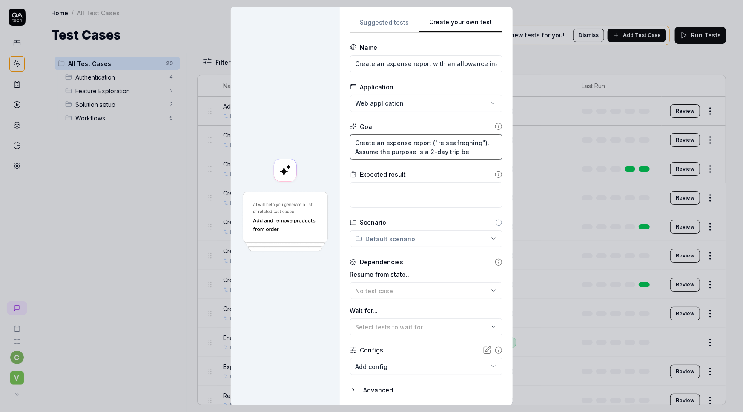
type textarea "Create an expense report ("rejseafregning"). Assume the purpose is a 2-day trip…"
type textarea "*"
type textarea "Create an expense report ("rejseafregning"). Assume the purpose is a 2-day trip…"
type textarea "*"
type textarea "Create an expense report ("rejseafregning"). Assume the purpose is a 2-day trip…"
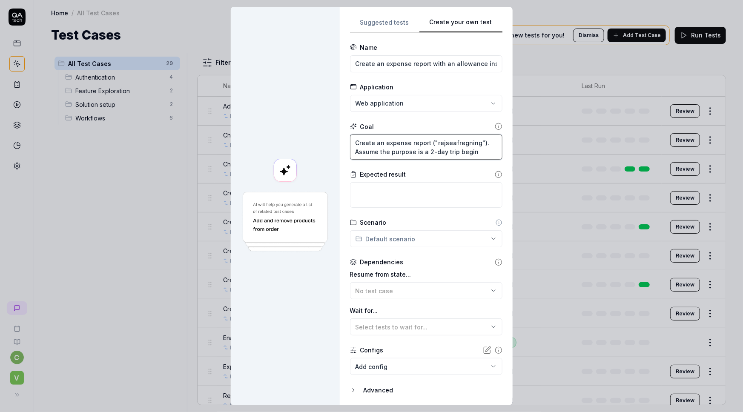
type textarea "*"
type textarea "Create an expense report ("rejseafregning"). Assume the purpose is a 2-day trip…"
type textarea "*"
type textarea "Create an expense report ("rejseafregning"). Assume the purpose is a 2-day trip…"
type textarea "*"
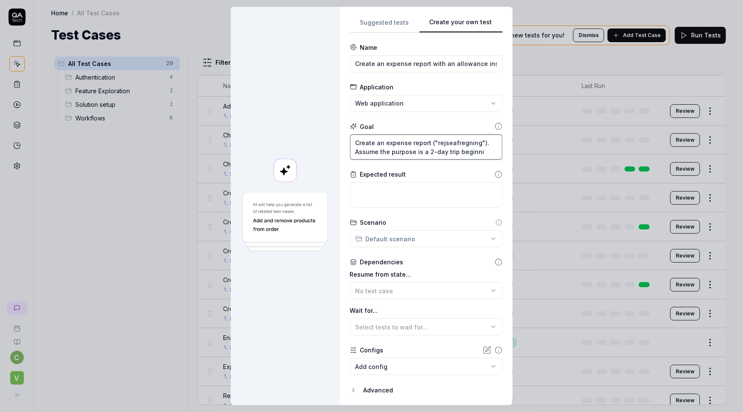
type textarea "Create an expense report ("rejseafregning"). Assume the purpose is a 2-day trip…"
type textarea "*"
type textarea "Create an expense report ("rejseafregning"). Assume the purpose is a 2-day trip…"
drag, startPoint x: 485, startPoint y: 150, endPoint x: 346, endPoint y: 151, distance: 138.5
click at [346, 151] on div "**********" at bounding box center [426, 206] width 173 height 399
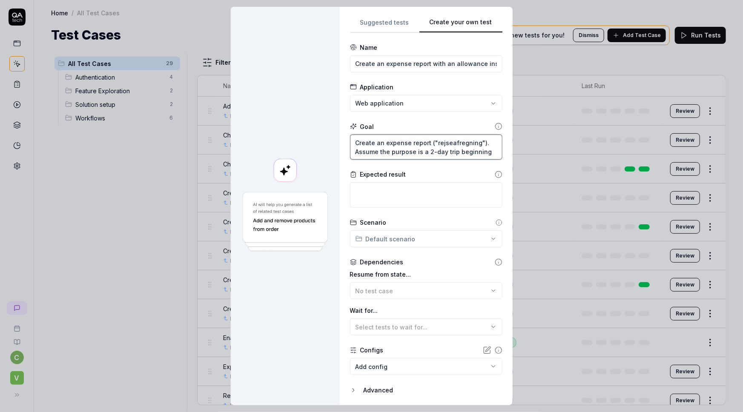
type textarea "*"
type textarea "Create an expense report ("rejseafregning")."
click at [352, 140] on textarea "Create an expense report ("rejseafregning")." at bounding box center [426, 148] width 153 height 26
drag, startPoint x: 481, startPoint y: 144, endPoint x: 500, endPoint y: 150, distance: 19.8
click at [481, 144] on textarea "Create an expense report ("rejseafregning")." at bounding box center [426, 148] width 153 height 26
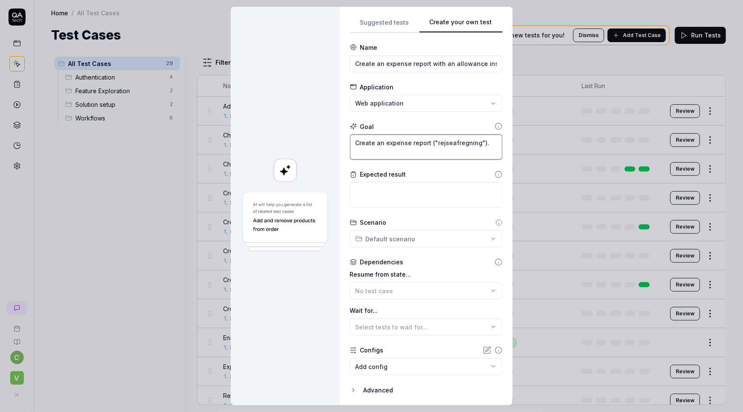
type textarea "*"
type textarea "Create an expense report ("rejseafregning")."
type textarea "*"
type textarea "Create an expense report ("rejseafregning")"
type textarea "*"
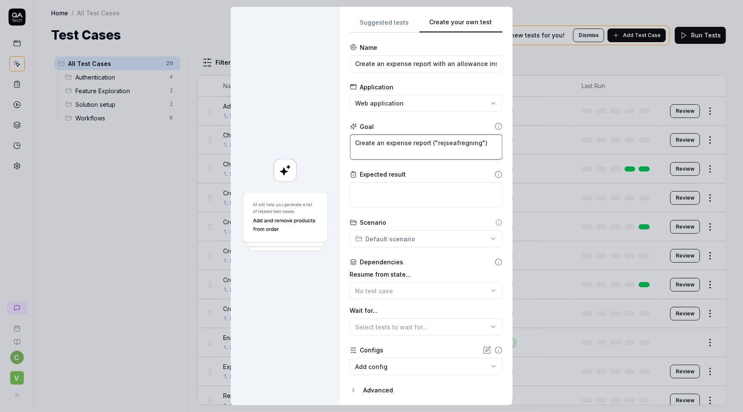
type textarea "Create an expense report ("rejseafregning")."
type textarea "*"
type textarea "Create an expense report ("rejseafregning")."
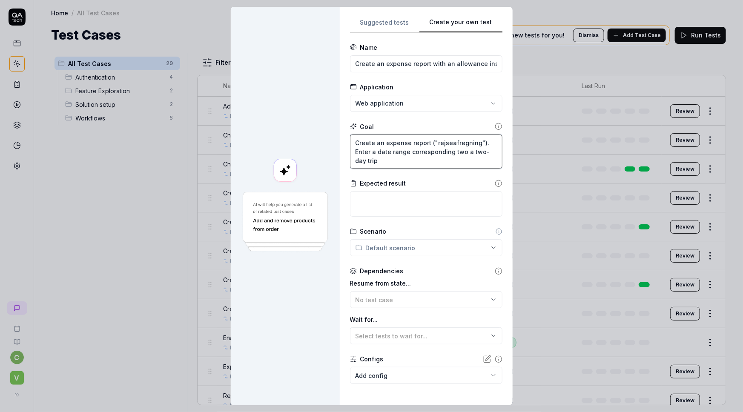
click at [365, 159] on textarea "Create an expense report ("rejseafregning"). Enter a date range corresponding t…" at bounding box center [426, 152] width 153 height 35
click at [391, 158] on textarea "Create an expense report ("rejseafregning"). Enter a date range corresponding t…" at bounding box center [426, 152] width 153 height 35
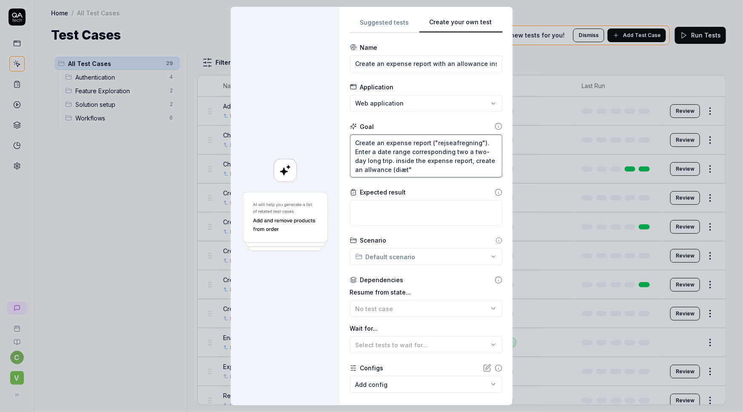
click at [398, 170] on textarea "Create an expense report ("rejseafregning"). Enter a date range corresponding t…" at bounding box center [426, 156] width 153 height 43
click at [370, 170] on textarea "Create an expense report ("rejseafregning"). Enter a date range corresponding t…" at bounding box center [426, 156] width 153 height 43
click at [395, 172] on textarea "Create an expense report ("rejseafregning"). Enter a date range corresponding t…" at bounding box center [426, 156] width 153 height 43
click at [415, 170] on textarea "Create an expense report ("rejseafregning"). Enter a date range corresponding t…" at bounding box center [426, 156] width 153 height 43
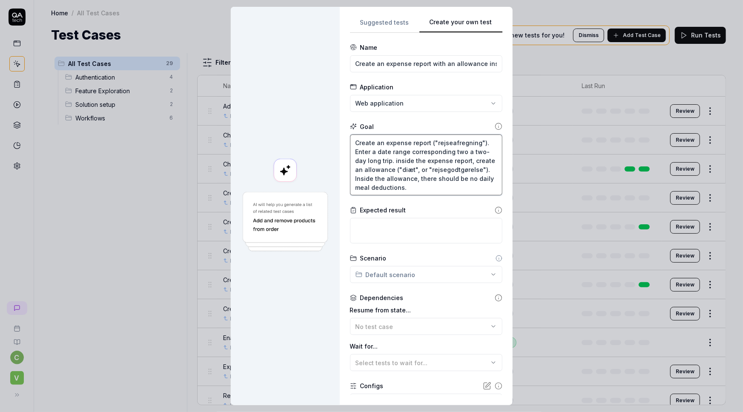
drag, startPoint x: 413, startPoint y: 179, endPoint x: 430, endPoint y: 198, distance: 25.7
click at [430, 198] on form "**********" at bounding box center [426, 251] width 153 height 416
click at [410, 236] on textarea at bounding box center [426, 231] width 153 height 26
click at [379, 143] on textarea "Create an expense report ("rejseafregning"). Enter a date range corresponding t…" at bounding box center [426, 165] width 153 height 61
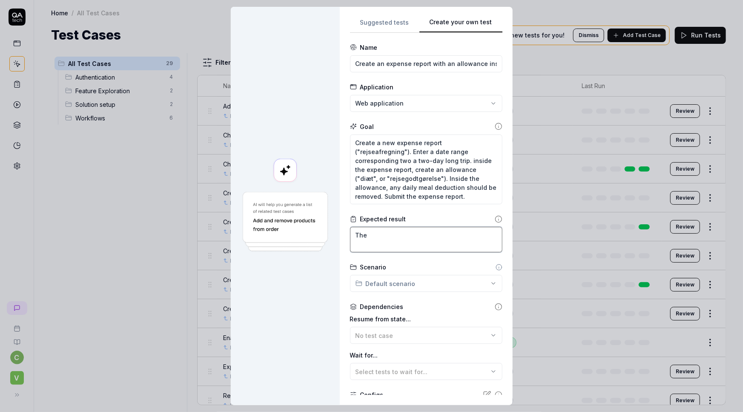
click at [382, 233] on textarea "The" at bounding box center [426, 240] width 153 height 26
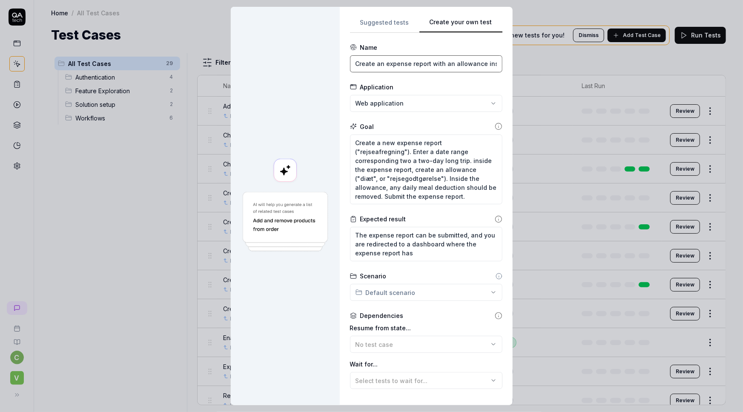
click at [381, 64] on input "Create an expense report with an allowance inside it" at bounding box center [426, 63] width 153 height 17
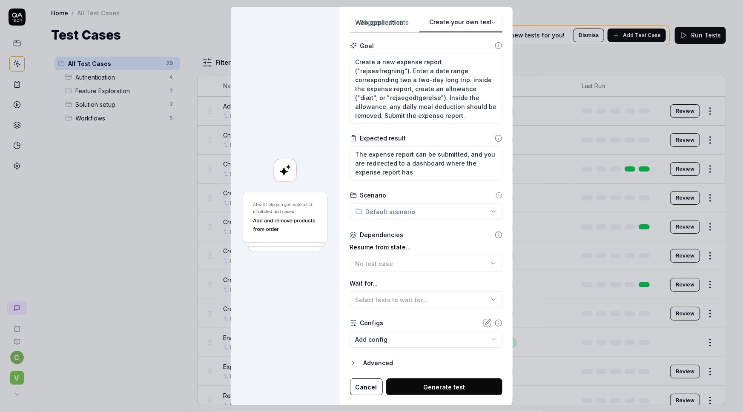
scroll to position [81, 0]
click at [397, 213] on div "**********" at bounding box center [371, 206] width 743 height 412
click at [278, 118] on div "**********" at bounding box center [371, 206] width 743 height 412
click at [496, 195] on icon at bounding box center [499, 195] width 7 height 7
click at [496, 193] on icon at bounding box center [499, 195] width 7 height 7
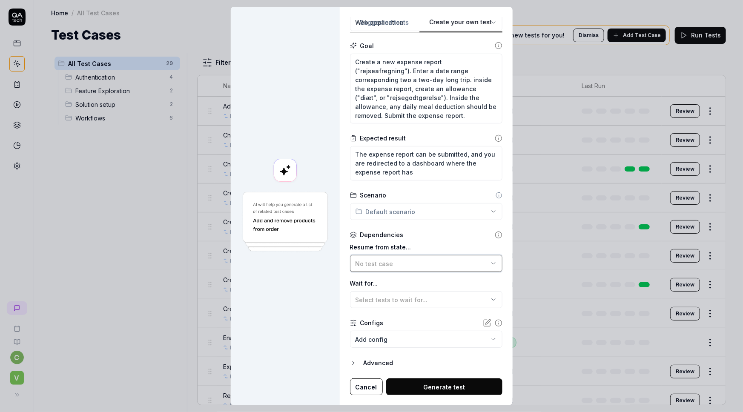
click at [393, 265] on div "No test case" at bounding box center [422, 263] width 133 height 9
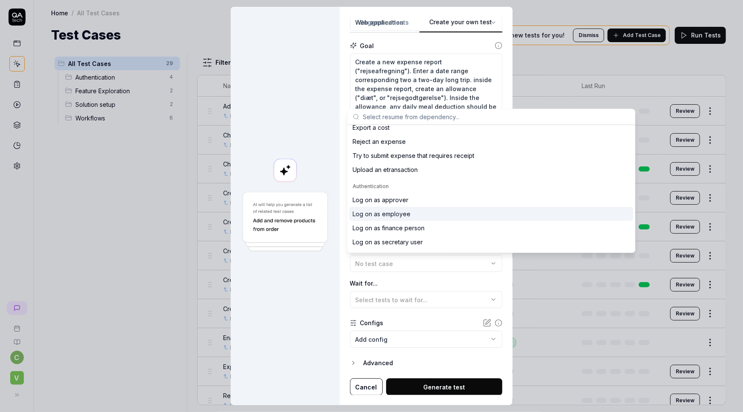
scroll to position [155, 0]
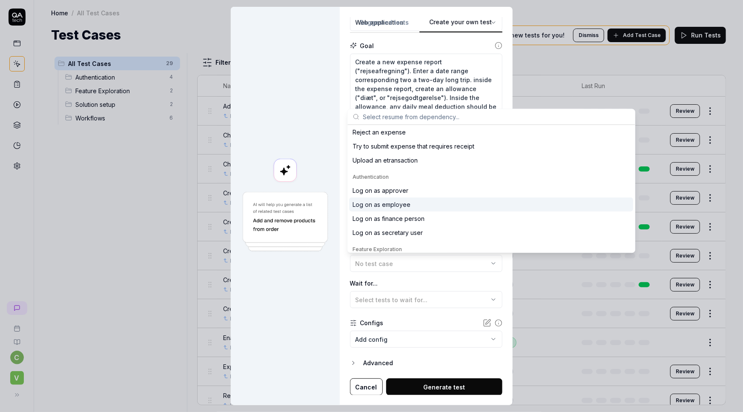
click at [404, 202] on div "Log on as employee" at bounding box center [382, 204] width 58 height 9
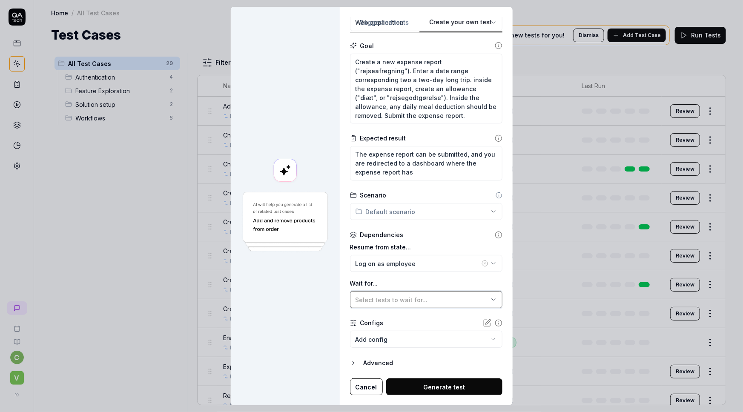
click at [387, 300] on span "Select tests to wait for..." at bounding box center [392, 300] width 72 height 7
click at [282, 302] on div at bounding box center [285, 206] width 109 height 399
drag, startPoint x: 350, startPoint y: 361, endPoint x: 340, endPoint y: 364, distance: 10.2
click at [350, 362] on icon "button" at bounding box center [353, 363] width 7 height 7
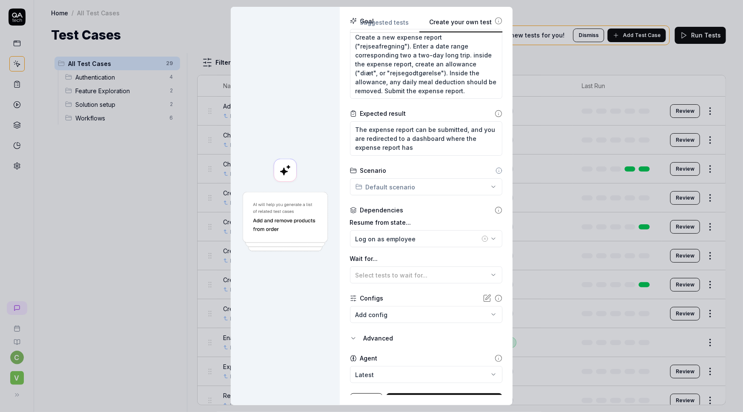
scroll to position [121, 0]
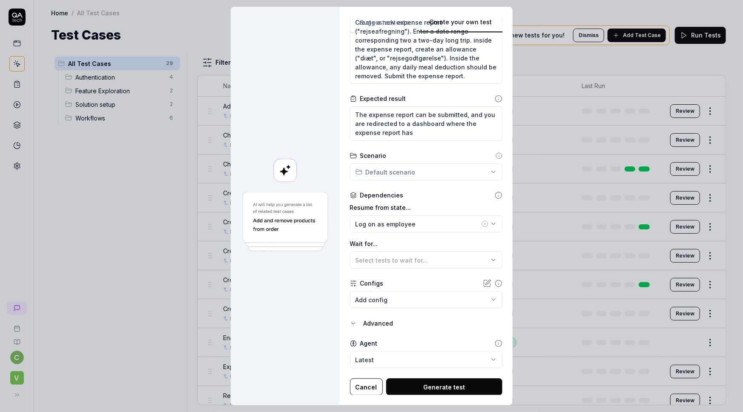
click at [426, 387] on button "Generate test" at bounding box center [444, 387] width 116 height 17
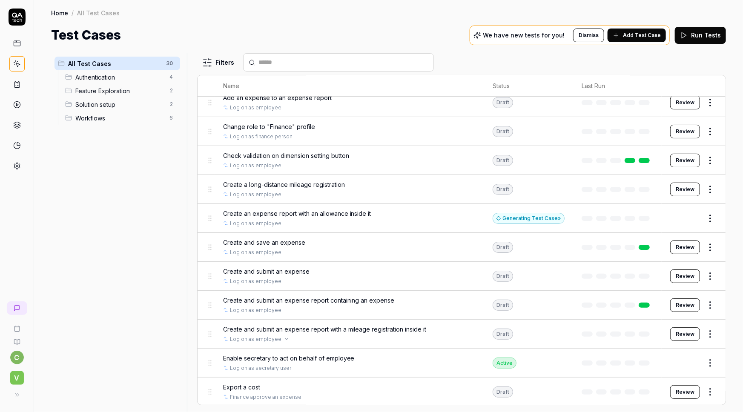
scroll to position [0, 0]
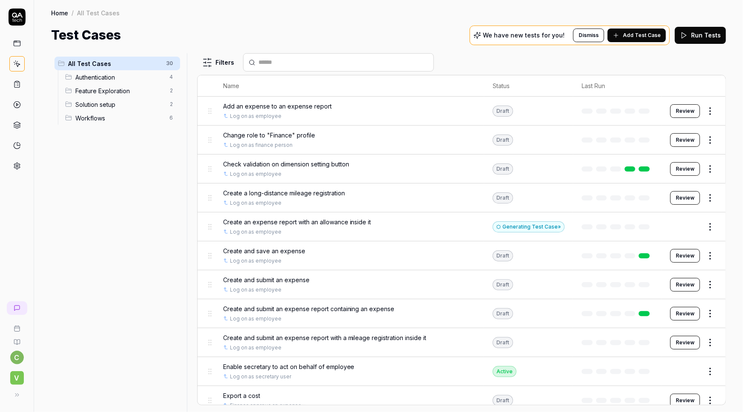
click at [703, 223] on html "c V Home / All Test Cases Home / All Test Cases Test Cases We have new tests fo…" at bounding box center [371, 206] width 743 height 412
click at [705, 225] on html "c V Home / All Test Cases Home / All Test Cases Test Cases We have new tests fo…" at bounding box center [371, 206] width 743 height 412
click at [621, 220] on html "c V Home / All Test Cases Home / All Test Cases Test Cases We have new tests fo…" at bounding box center [371, 206] width 743 height 412
click at [307, 223] on span "Create an expense report with an allowance inside it" at bounding box center [297, 222] width 148 height 9
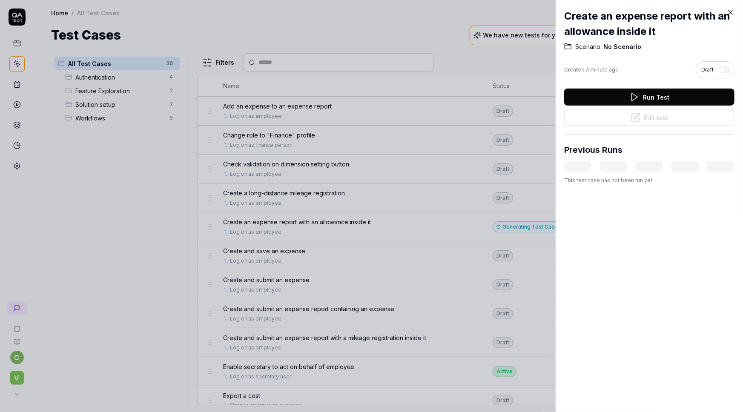
click at [733, 12] on icon at bounding box center [731, 13] width 8 height 8
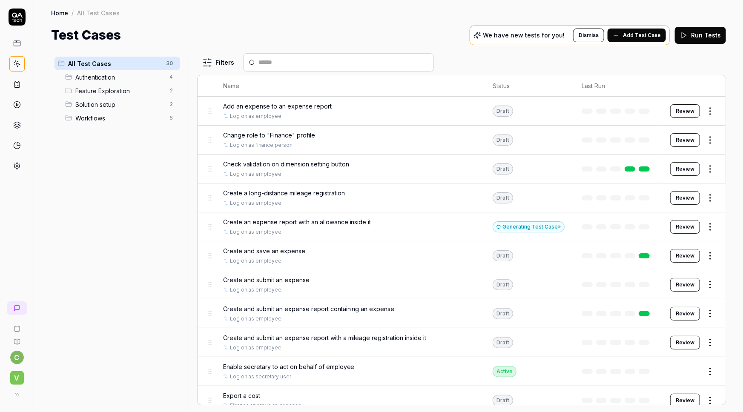
click at [683, 224] on button "Review" at bounding box center [686, 227] width 30 height 14
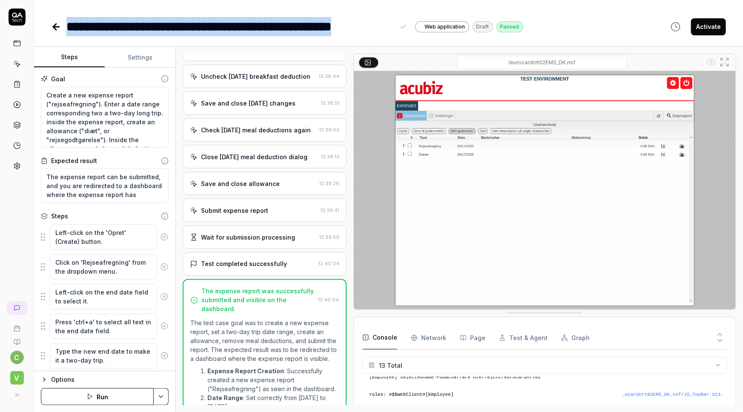
drag, startPoint x: 70, startPoint y: 25, endPoint x: 396, endPoint y: 23, distance: 325.9
click at [396, 23] on div "**********" at bounding box center [287, 26] width 472 height 19
copy div "**********"
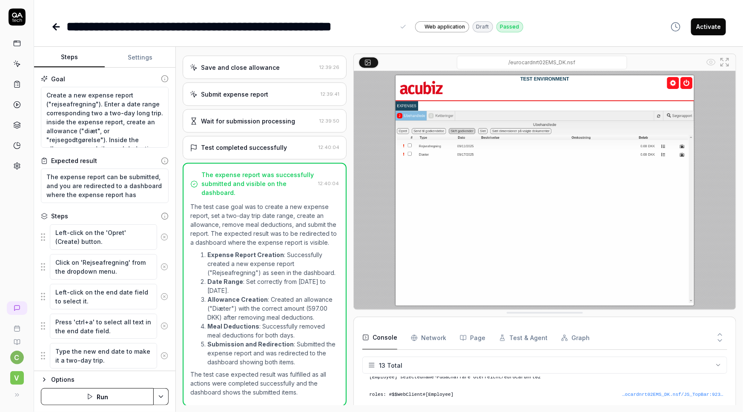
drag, startPoint x: 290, startPoint y: 29, endPoint x: 236, endPoint y: 28, distance: 53.7
click at [236, 28] on div "**********" at bounding box center [230, 26] width 328 height 19
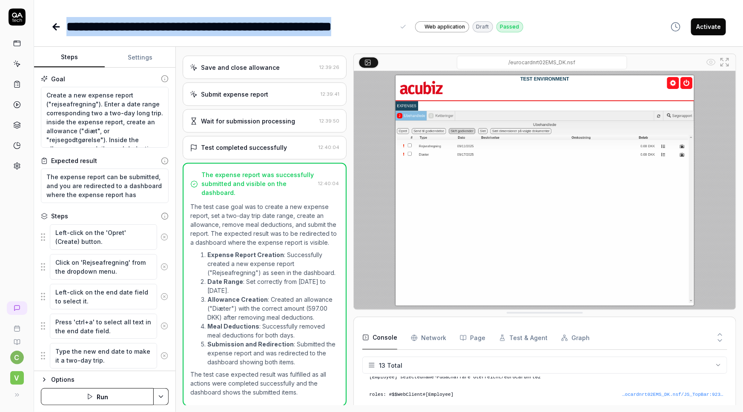
drag, startPoint x: 67, startPoint y: 25, endPoint x: 395, endPoint y: 29, distance: 328.5
click at [397, 27] on div "**********" at bounding box center [237, 26] width 342 height 19
copy div "**********"
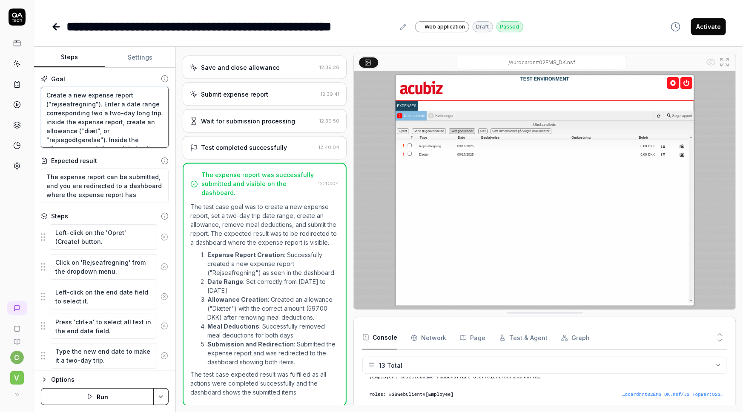
click at [68, 112] on textarea "Create a new expense report ("rejseafregning"). Enter a date range correspondin…" at bounding box center [105, 117] width 128 height 61
click at [92, 186] on textarea "The expense report can be submitted, and you are redirected to a dashboard wher…" at bounding box center [105, 186] width 128 height 35
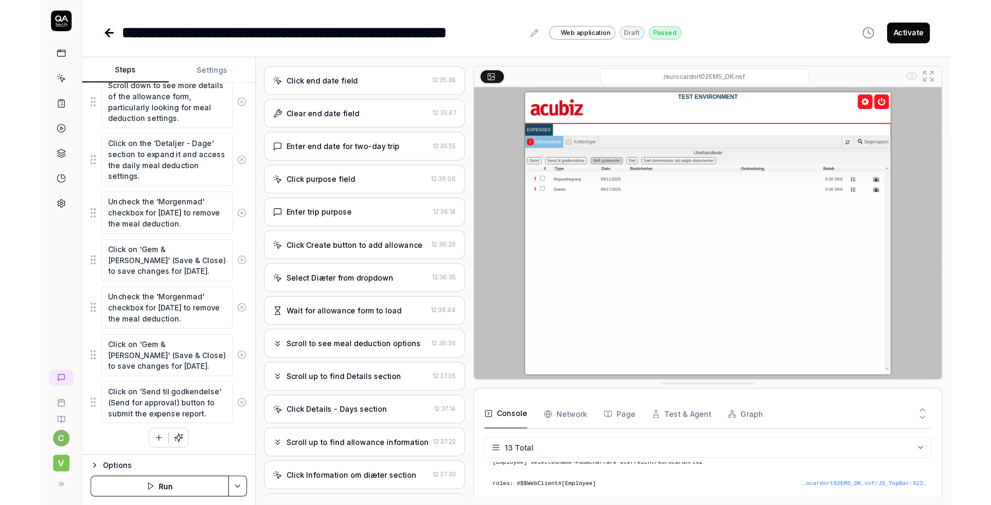
scroll to position [0, 0]
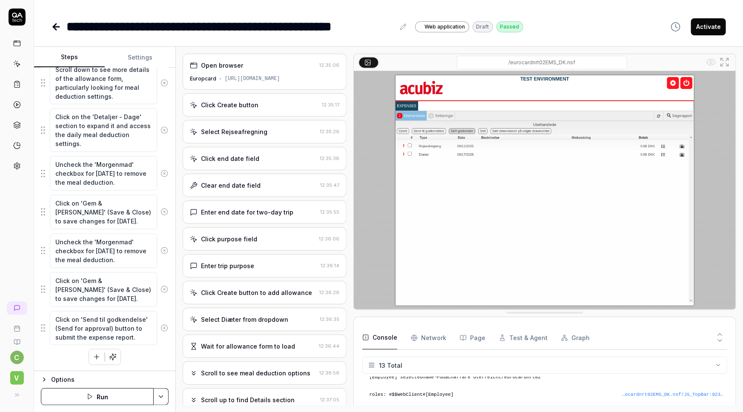
click at [54, 27] on icon at bounding box center [56, 27] width 6 height 0
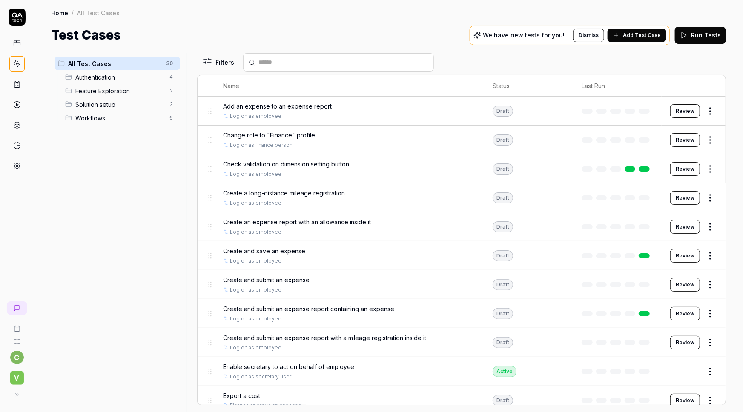
click at [706, 227] on html "c V Home / All Test Cases Home / All Test Cases Test Cases We have new tests fo…" at bounding box center [371, 206] width 743 height 412
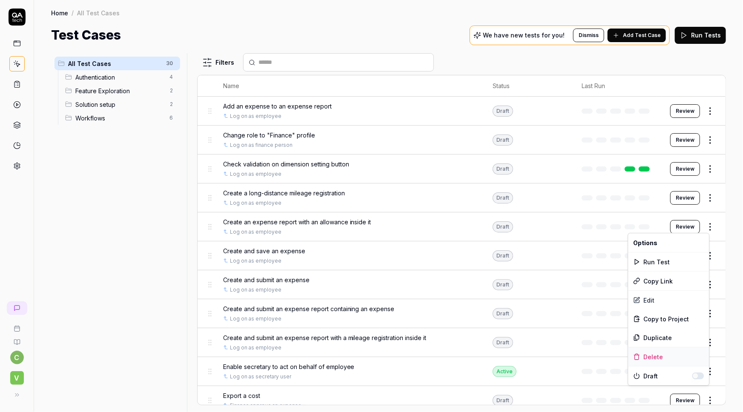
click at [648, 358] on div "Delete" at bounding box center [669, 357] width 81 height 19
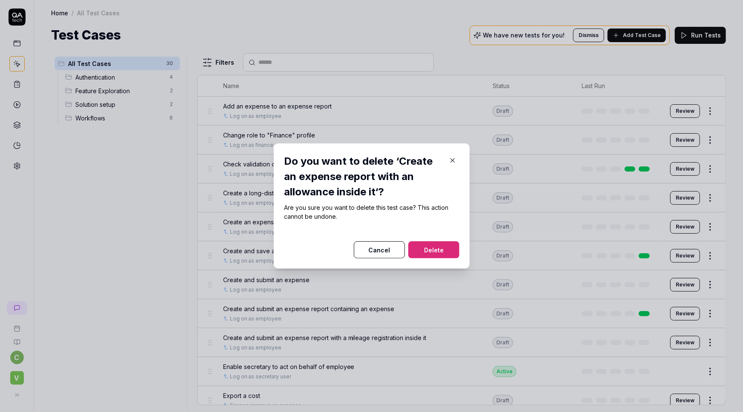
click at [428, 252] on button "Delete" at bounding box center [434, 250] width 51 height 17
